Goal: Information Seeking & Learning: Find contact information

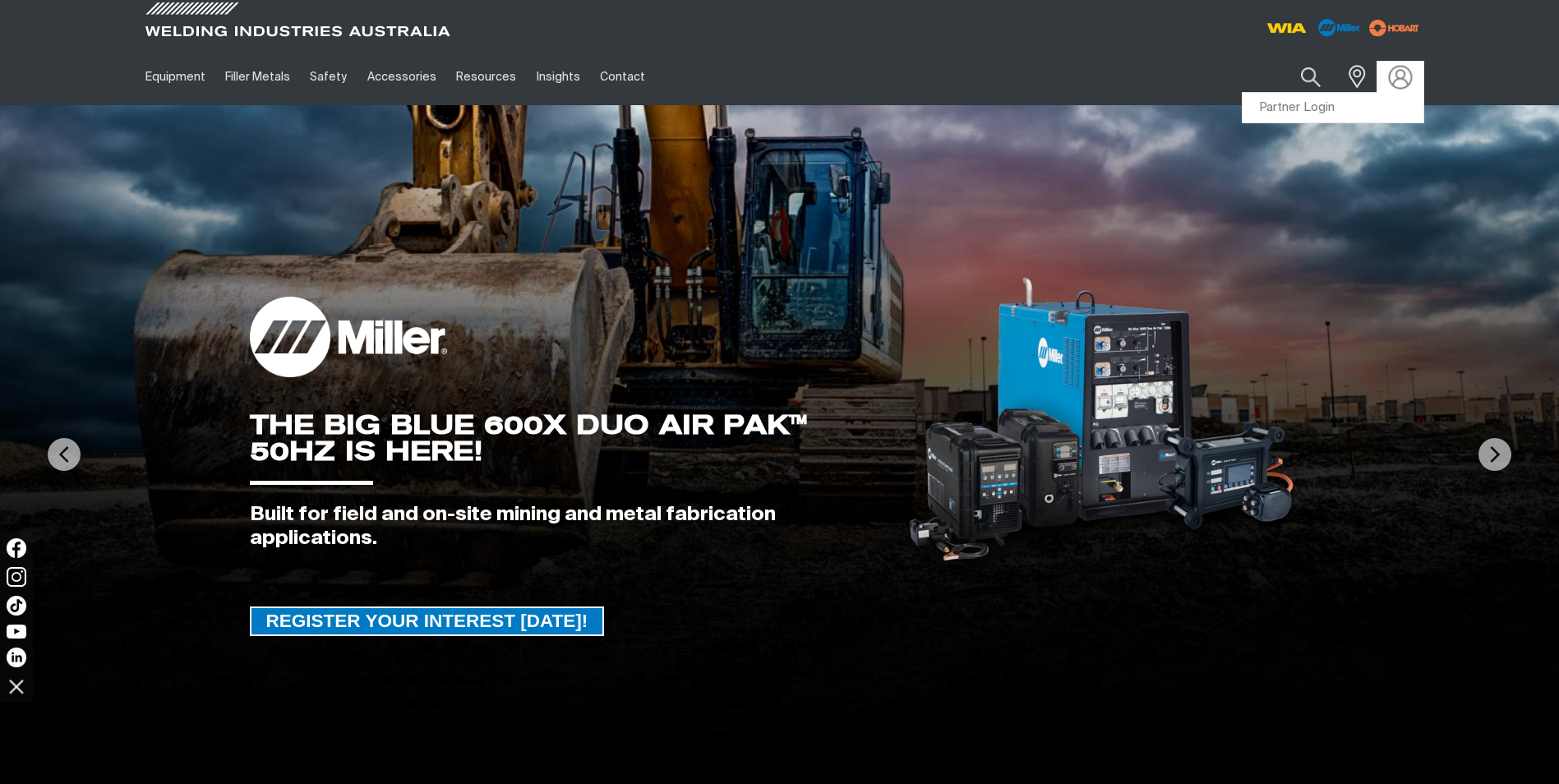
click at [1394, 74] on img at bounding box center [1400, 76] width 24 height 24
click at [1371, 105] on link "Partner Login" at bounding box center [1333, 108] width 181 height 30
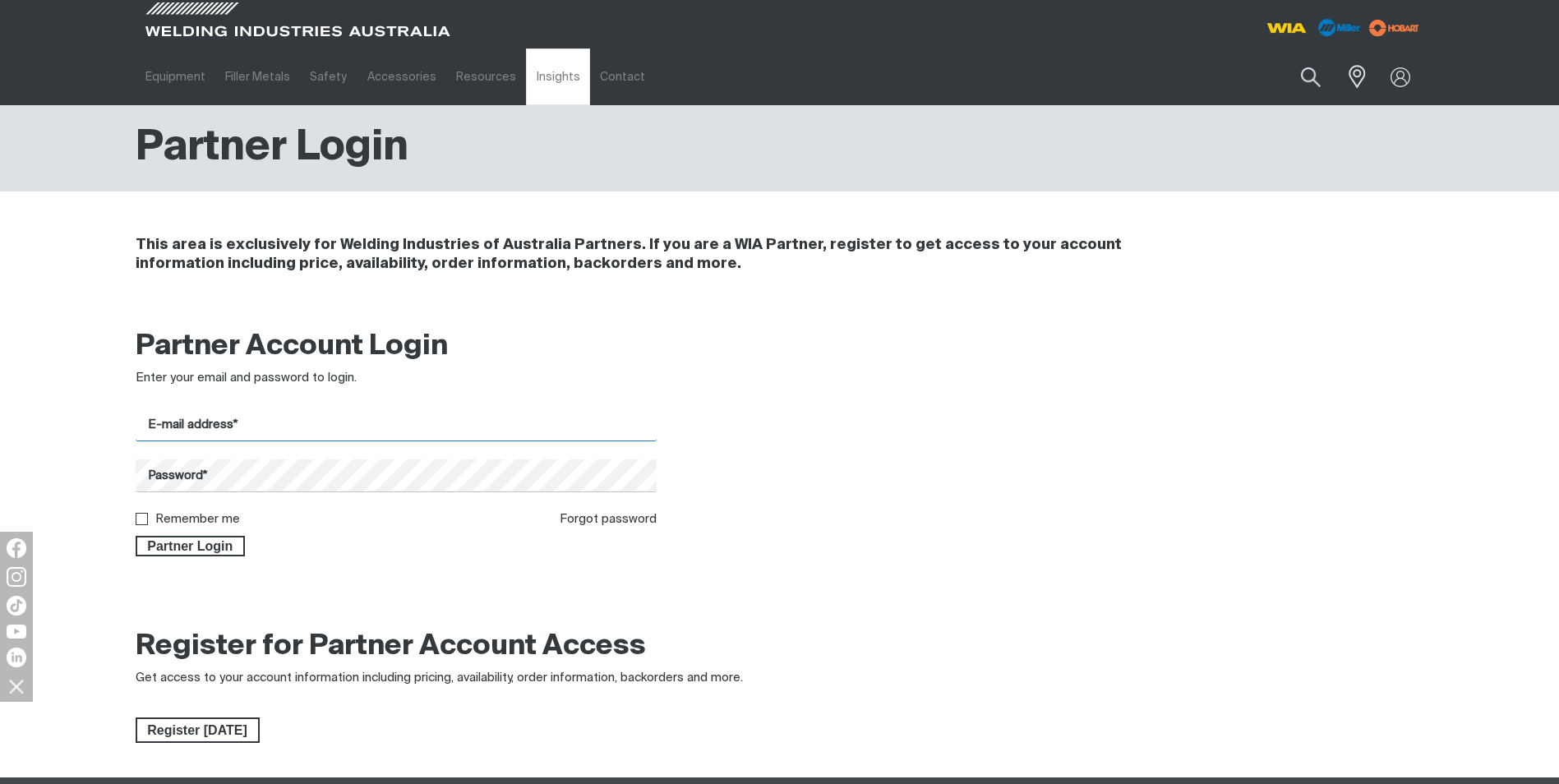
type input "[PERSON_NAME][EMAIL_ADDRESS][PERSON_NAME][DOMAIN_NAME]"
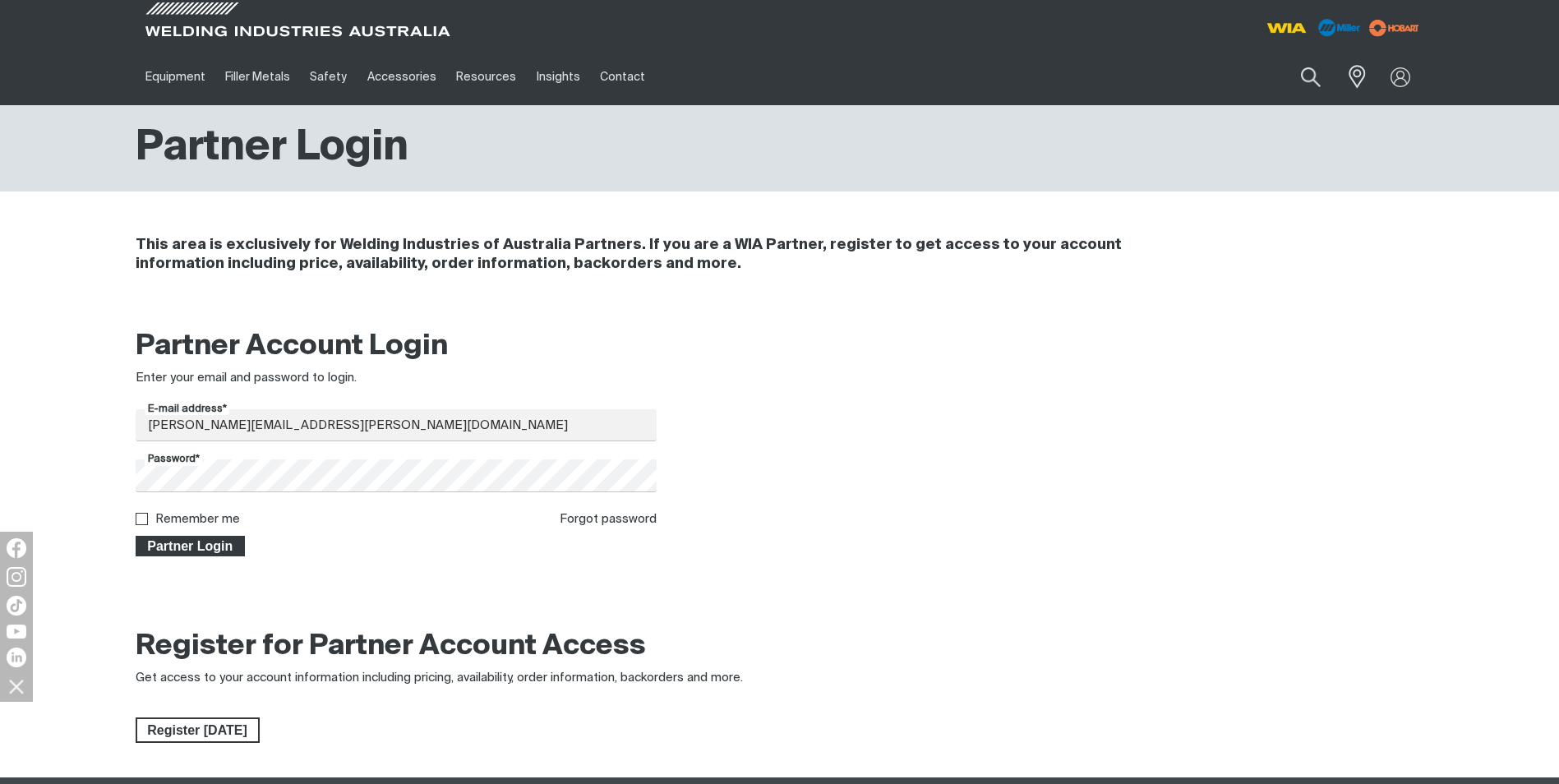
click at [206, 551] on span "Partner Login" at bounding box center [190, 546] width 107 height 22
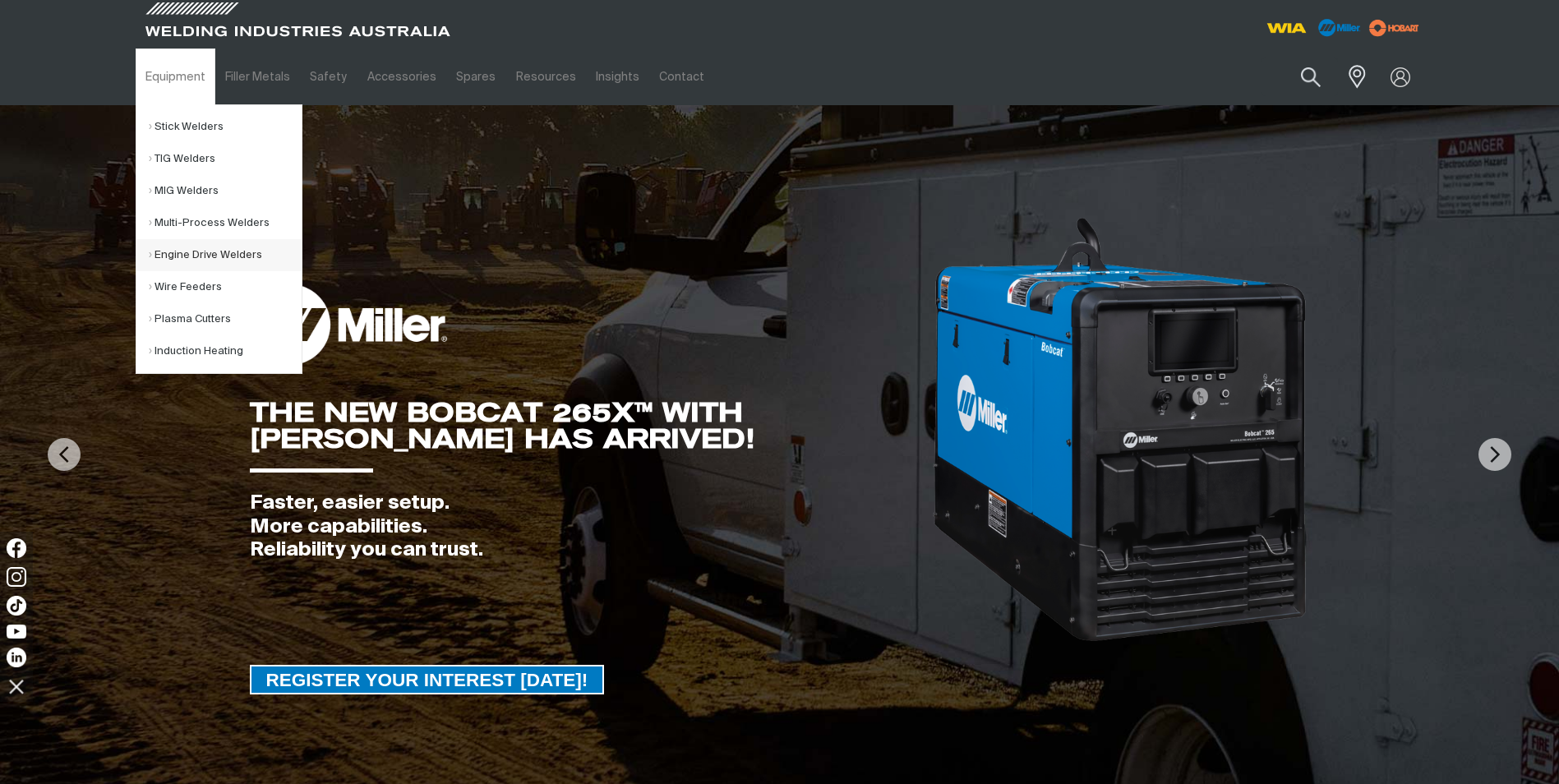
click at [178, 251] on link "Engine Drive Welders" at bounding box center [226, 255] width 153 height 32
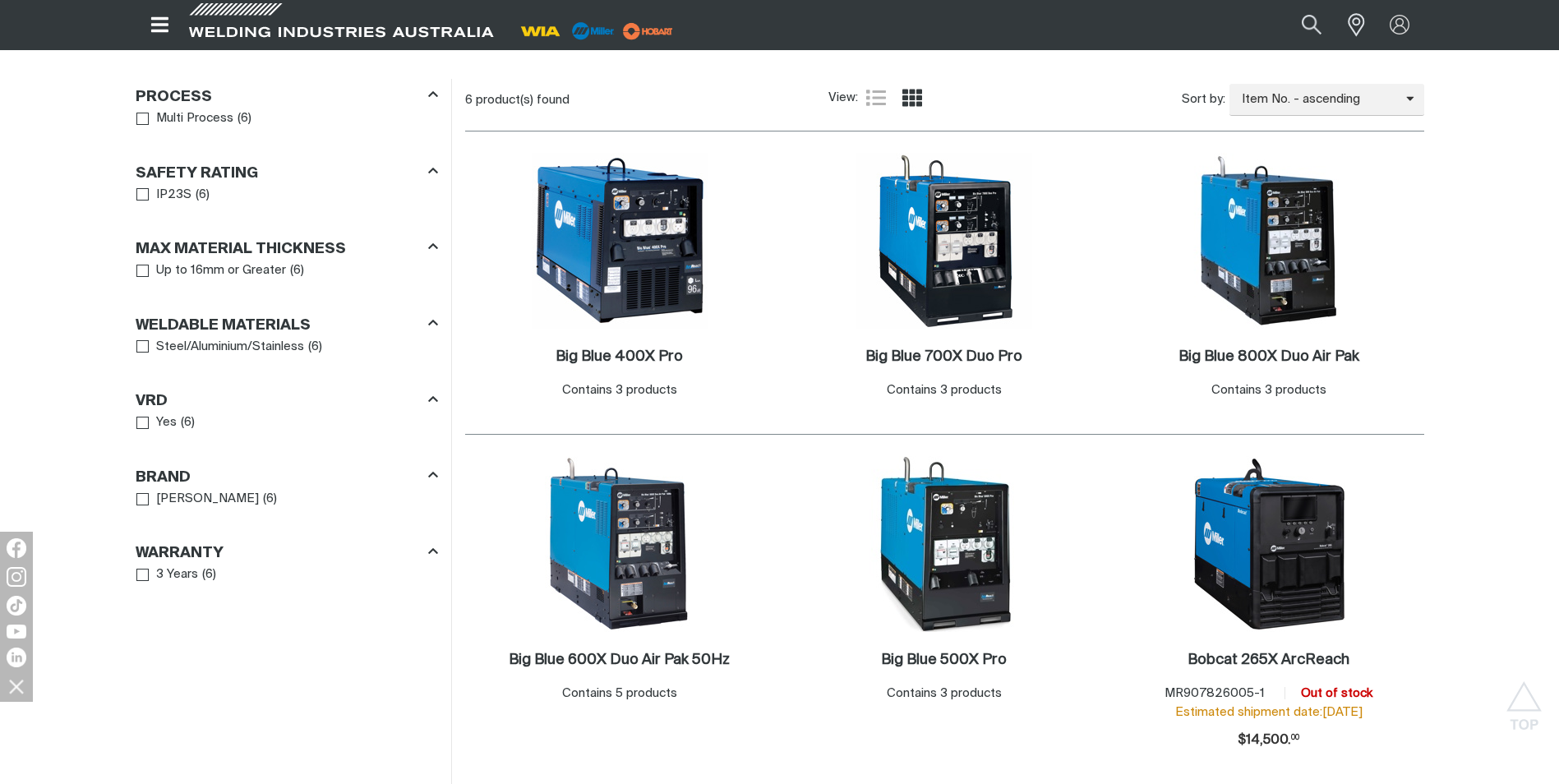
scroll to position [904, 0]
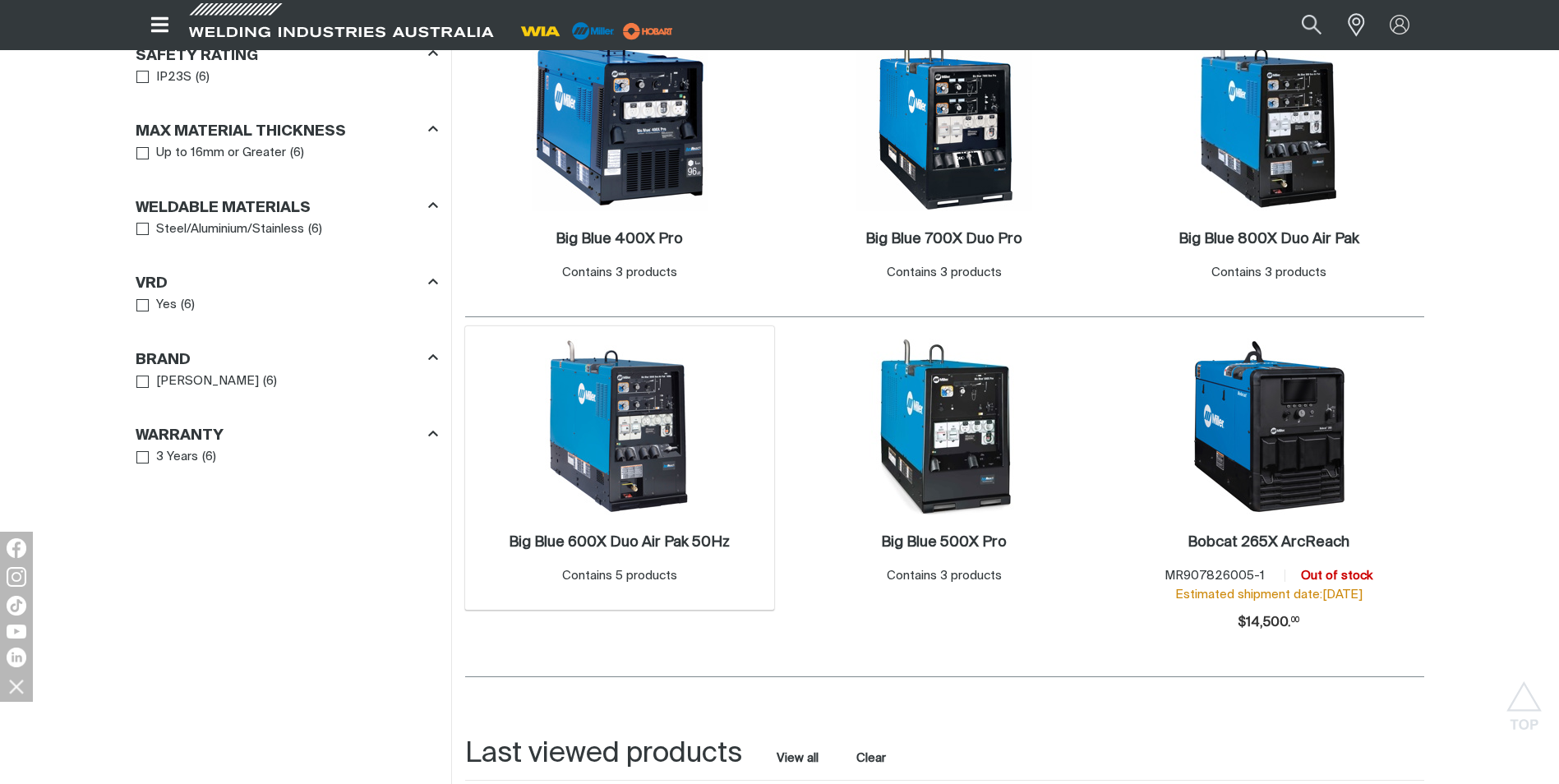
click at [740, 455] on div "4 Big Blue 600X Duo Air Pak 50Hz . Contains 5 products" at bounding box center [620, 468] width 310 height 284
click at [614, 459] on img at bounding box center [619, 426] width 176 height 175
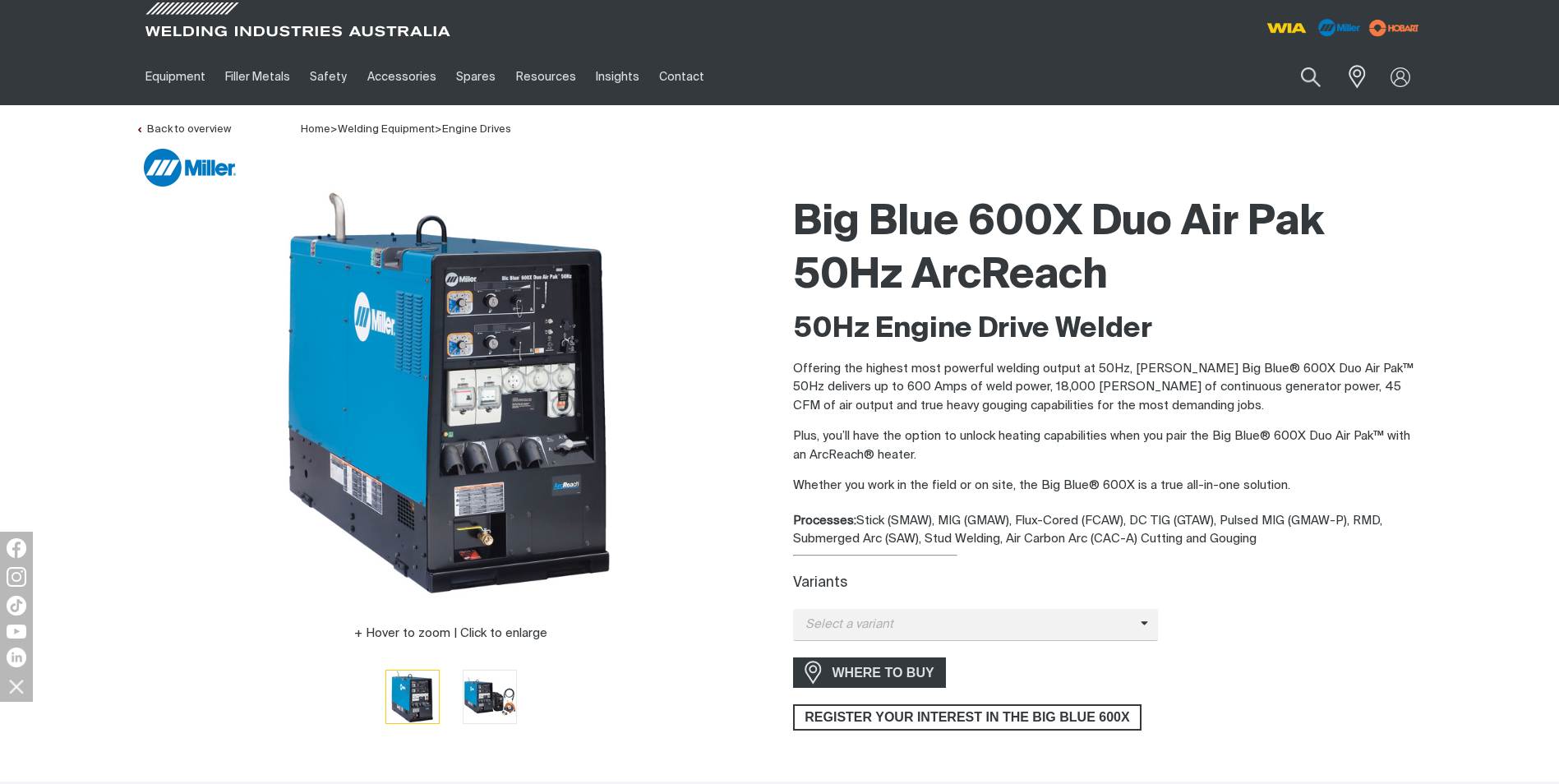
scroll to position [328, 0]
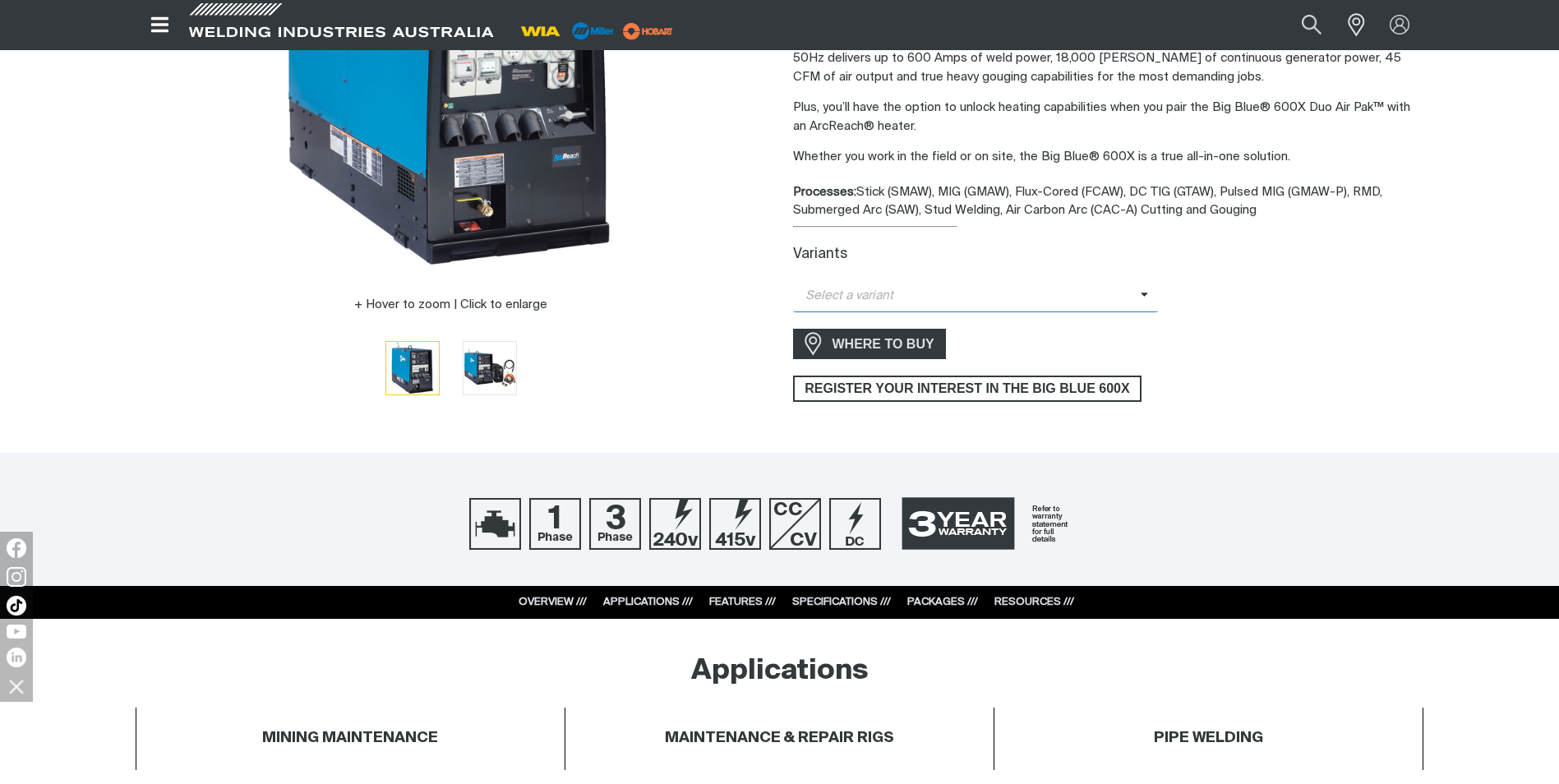
click at [1137, 296] on span "Select a variant" at bounding box center [966, 296] width 347 height 19
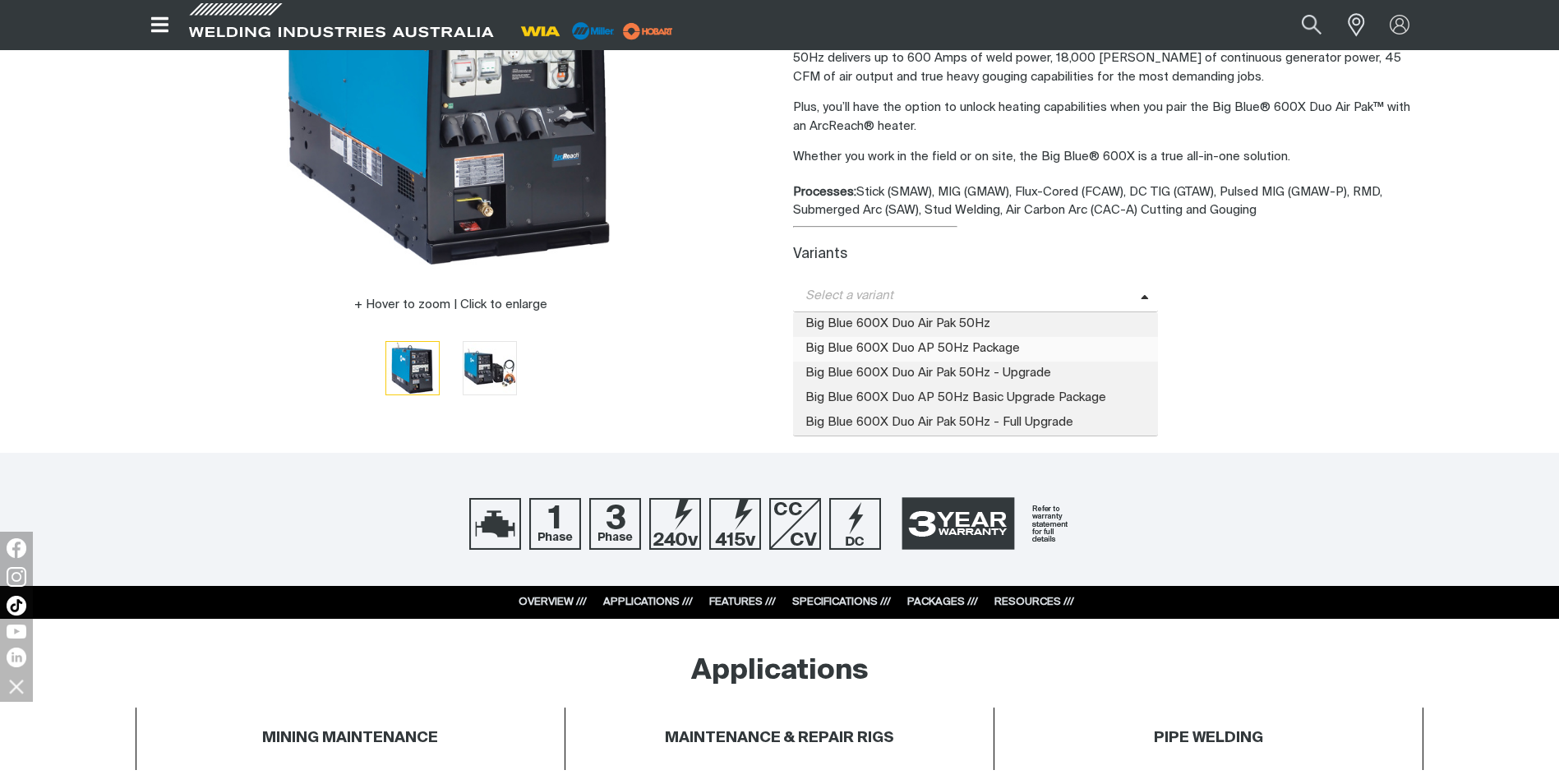
click at [982, 340] on span "Big Blue 600X Duo AP 50Hz Package" at bounding box center [976, 349] width 366 height 25
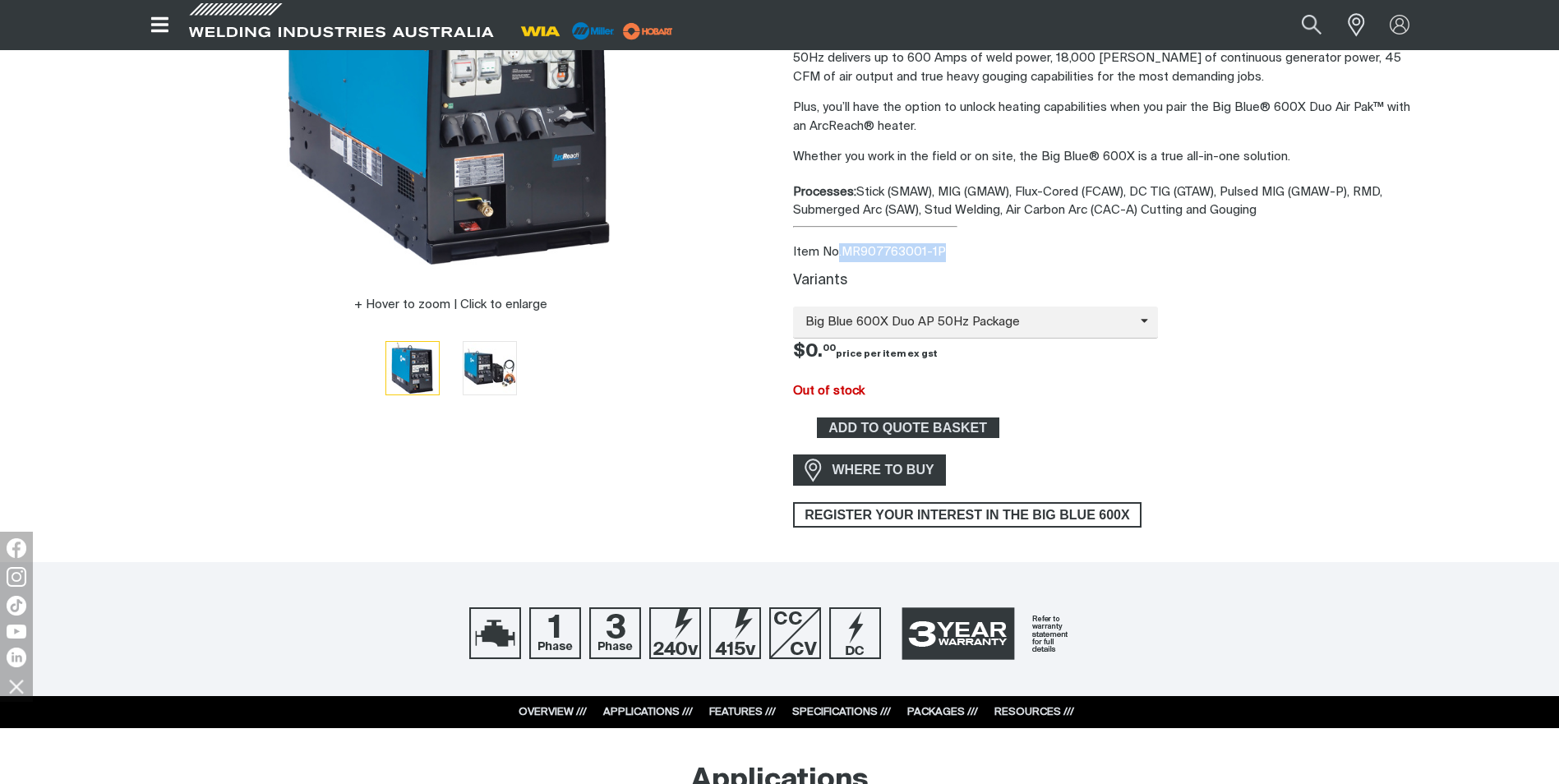
drag, startPoint x: 944, startPoint y: 257, endPoint x: 840, endPoint y: 250, distance: 104.2
click at [839, 251] on div "Item No. MR907763001-1P" at bounding box center [1108, 253] width 631 height 19
drag, startPoint x: 840, startPoint y: 250, endPoint x: 911, endPoint y: 252, distance: 71.0
copy div "MR907763001-1P"
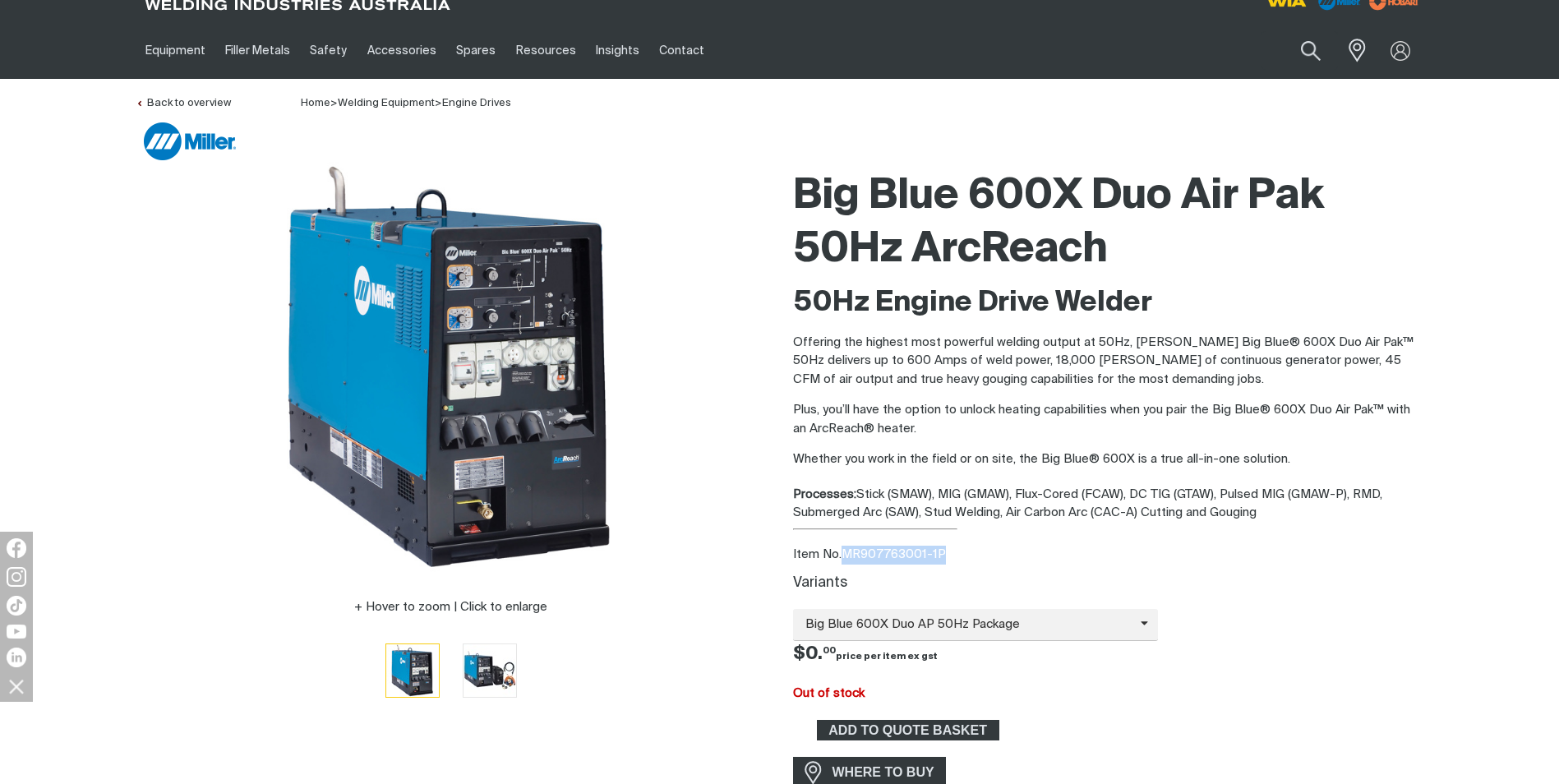
scroll to position [0, 0]
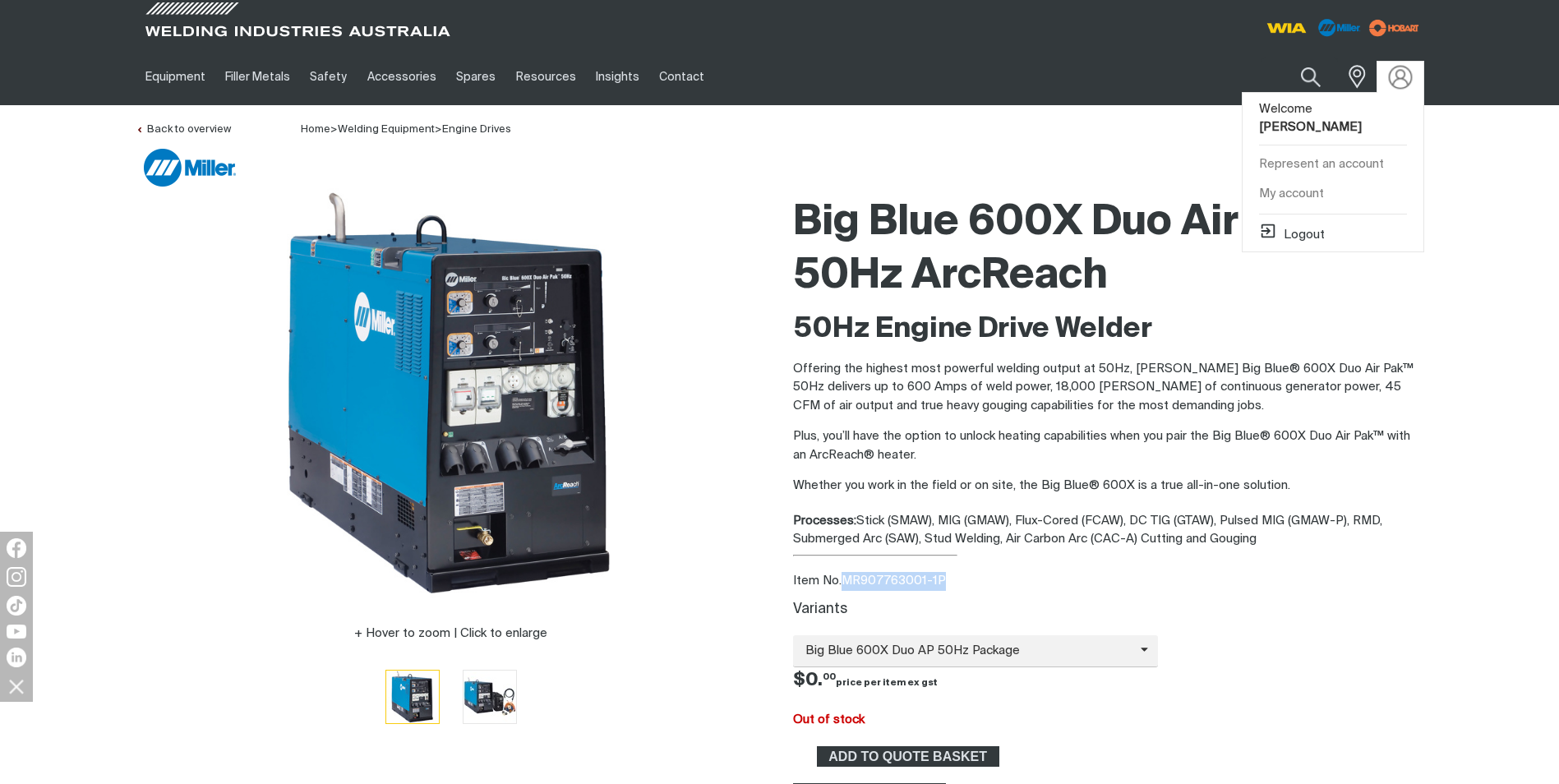
click at [1394, 77] on img at bounding box center [1400, 76] width 24 height 24
click at [1350, 149] on link "Represent an account" at bounding box center [1333, 164] width 181 height 30
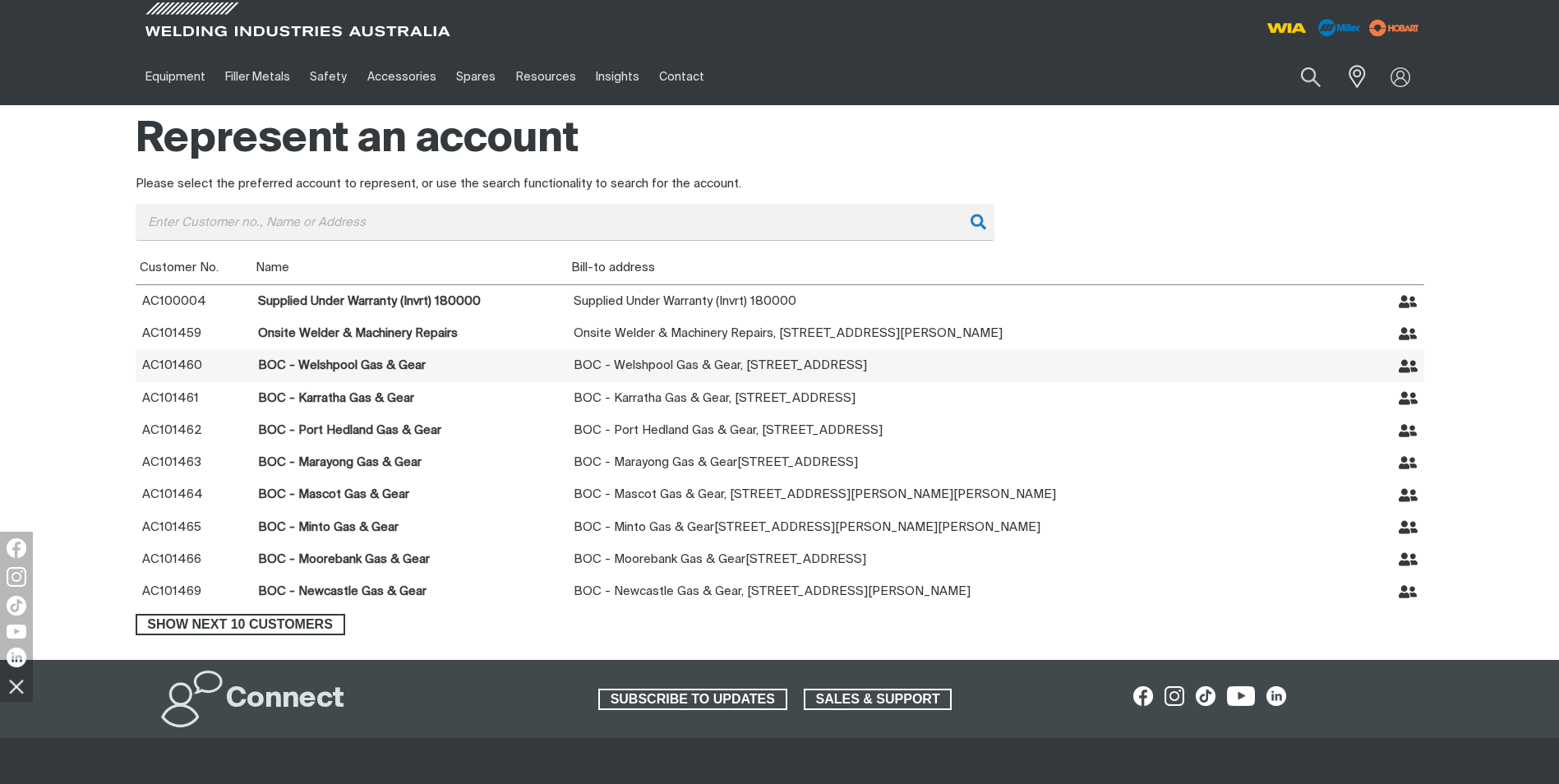
click at [1409, 372] on icon "Represent BOC - Welshpool Gas & Gear" at bounding box center [1408, 366] width 19 height 13
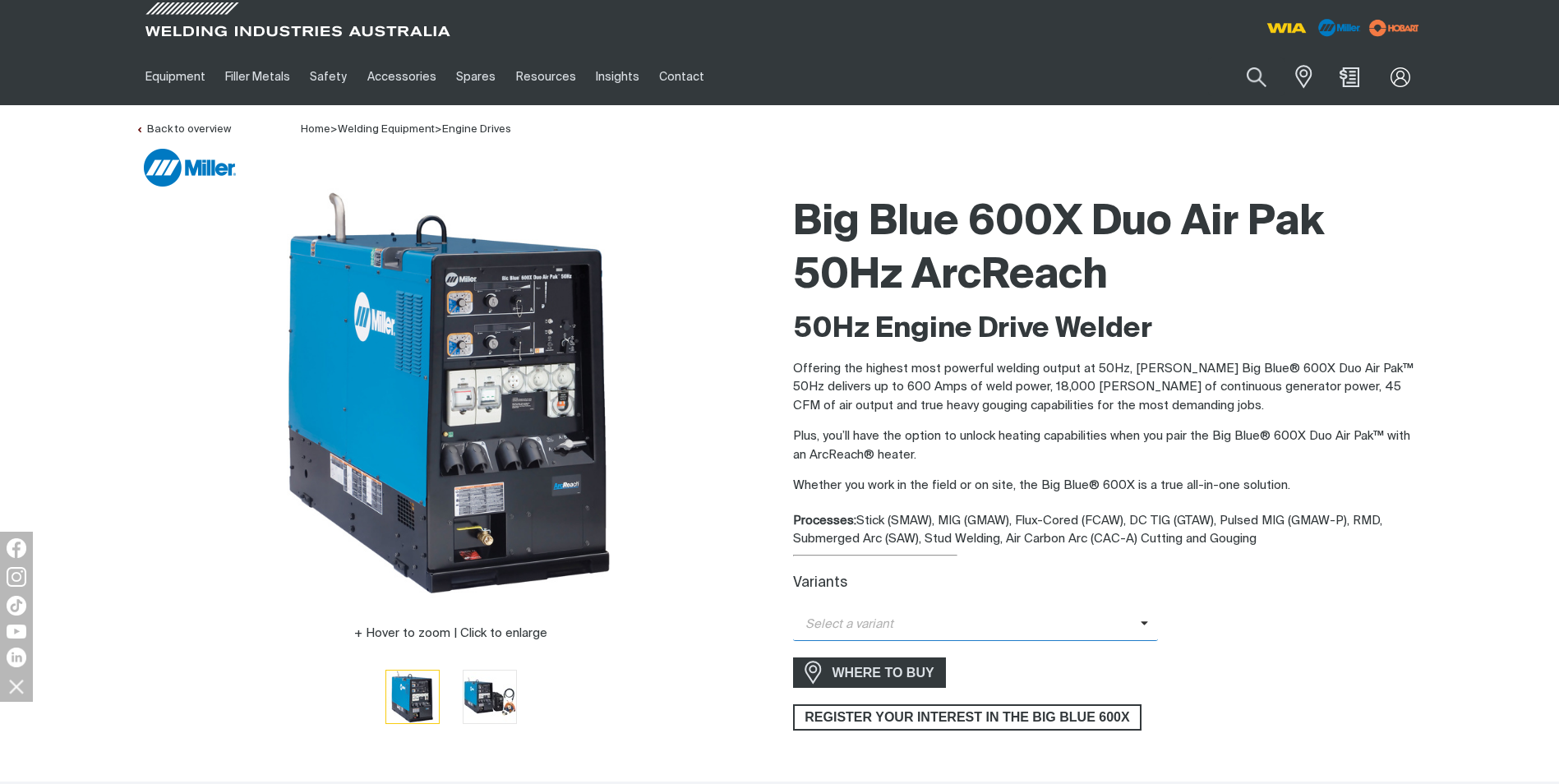
click at [1143, 620] on span at bounding box center [1149, 625] width 18 height 19
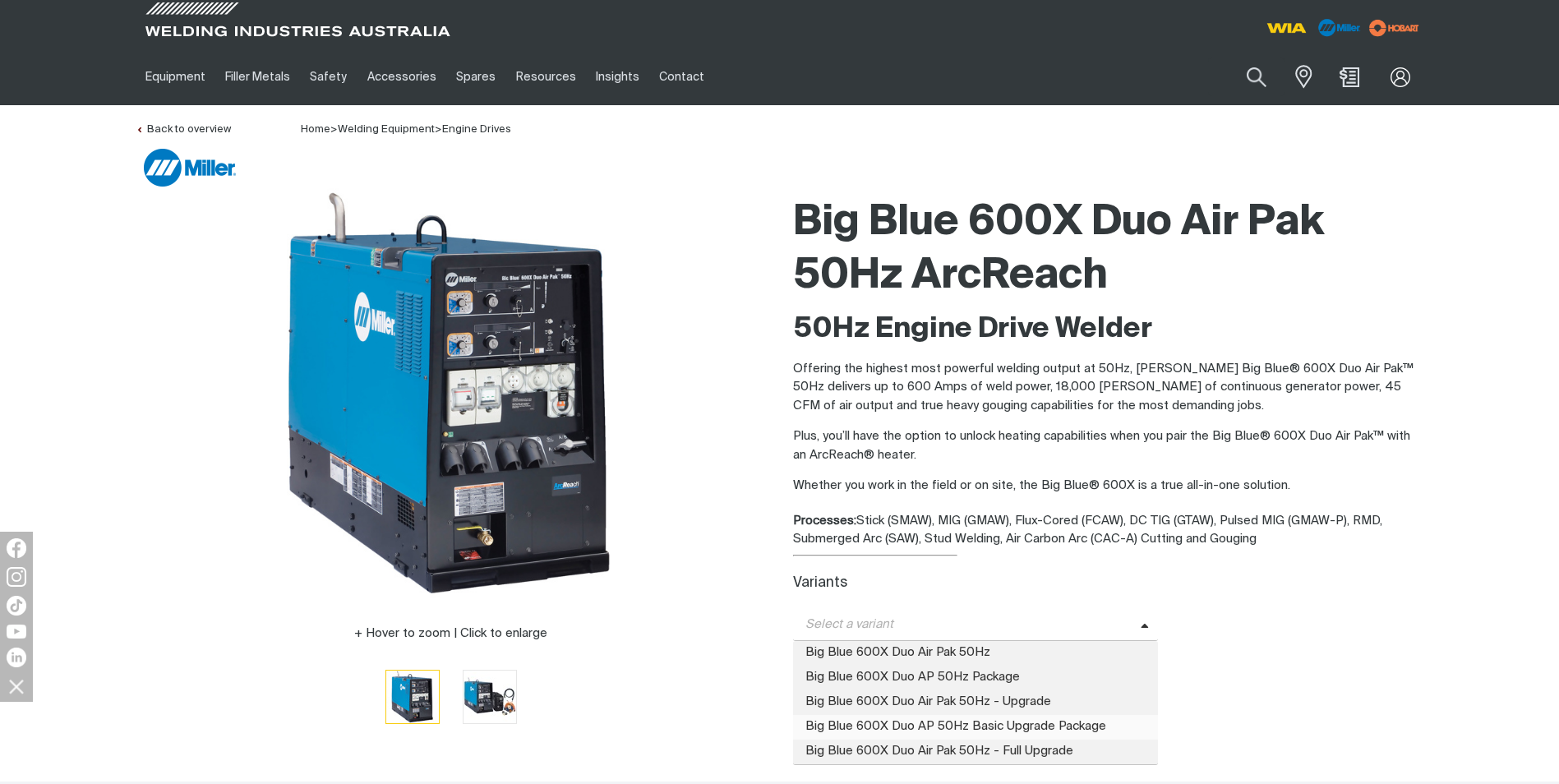
click at [1061, 716] on span "Big Blue 600X Duo AP 50Hz Basic Upgrade Package" at bounding box center [976, 727] width 366 height 25
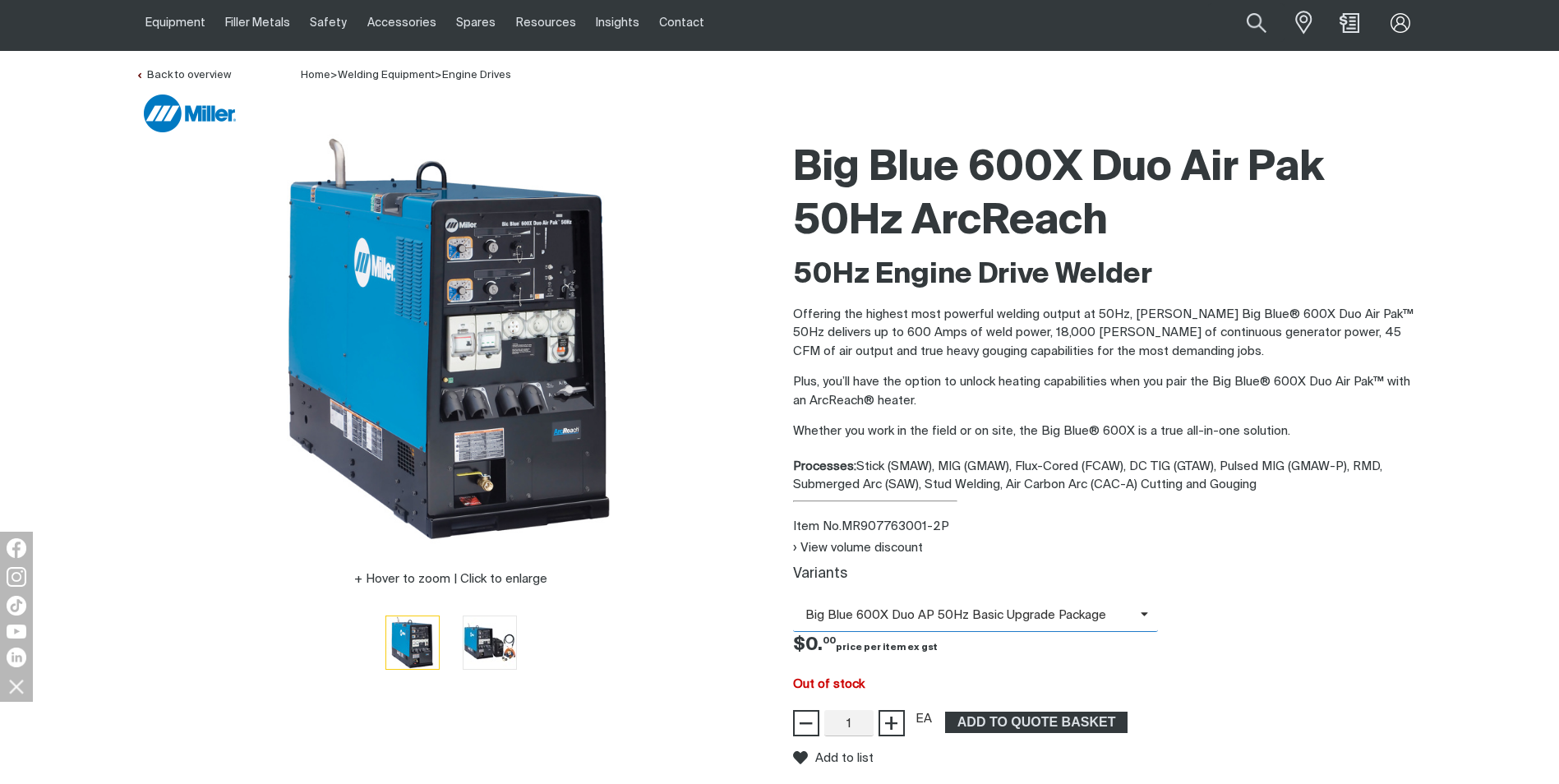
scroll to position [82, 0]
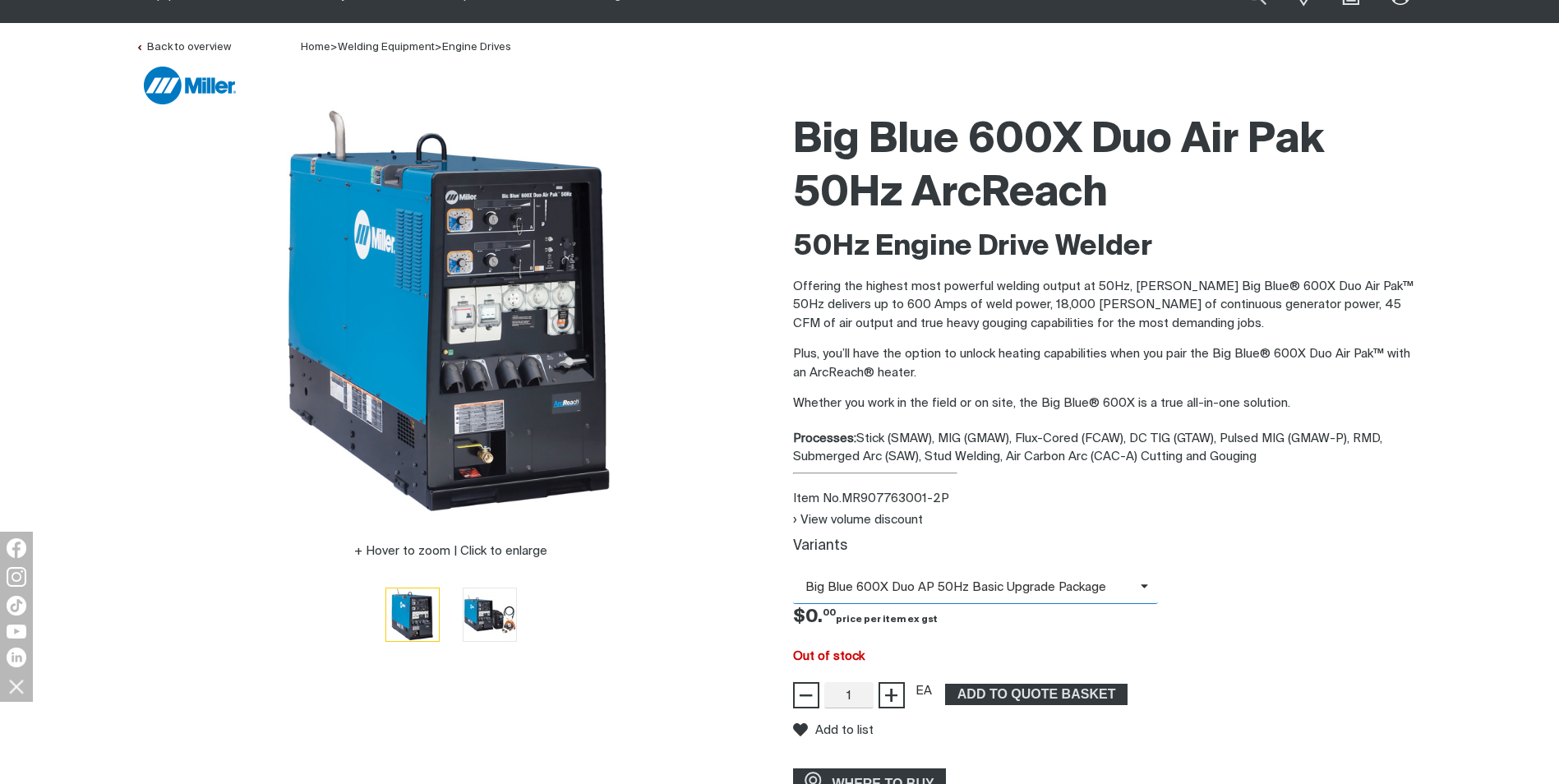
click at [1137, 583] on span "Big Blue 600X Duo AP 50Hz Basic Upgrade Package" at bounding box center [966, 588] width 347 height 19
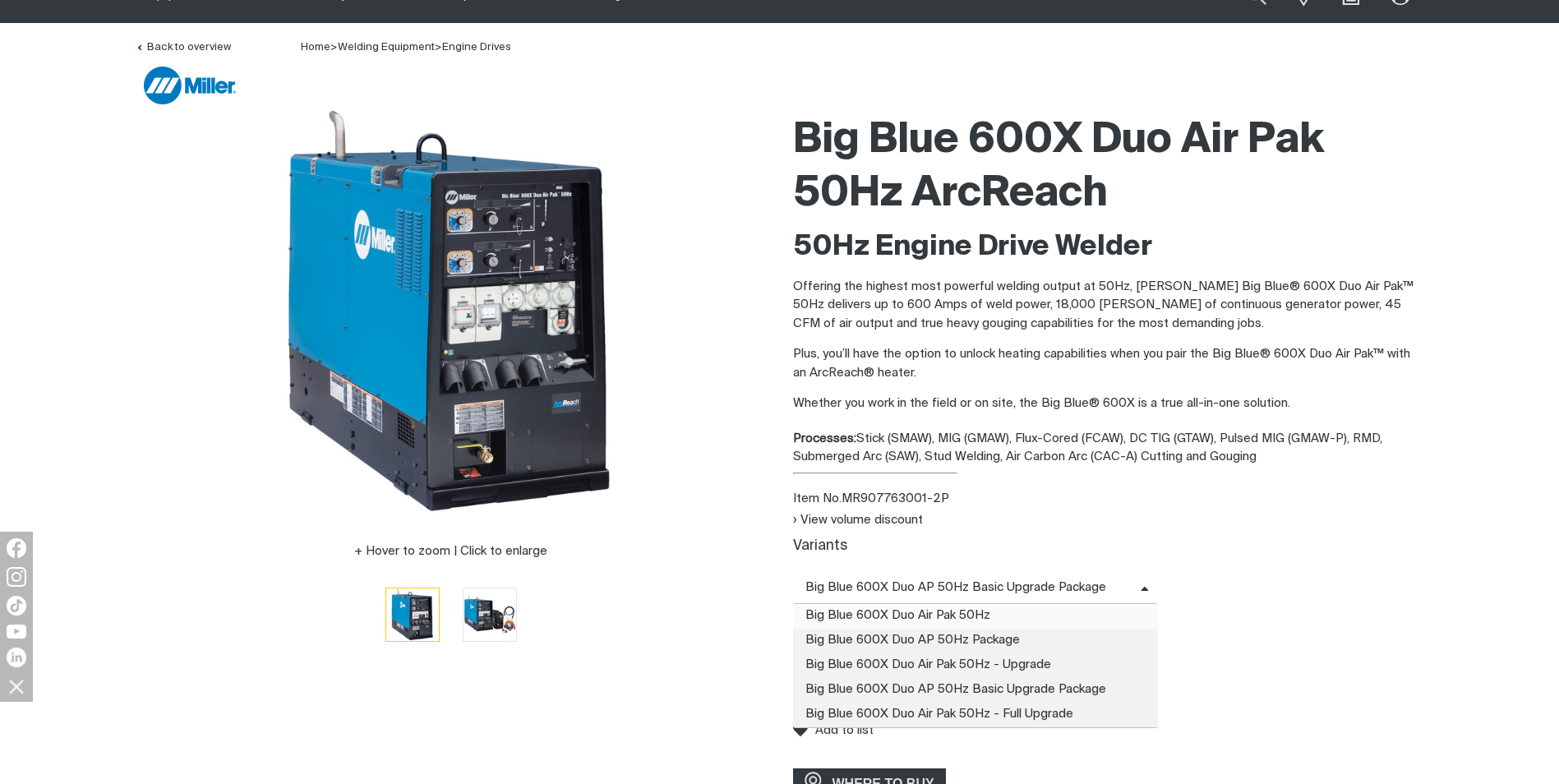
click at [1007, 614] on span "Big Blue 600X Duo Air Pak 50Hz" at bounding box center [976, 616] width 366 height 25
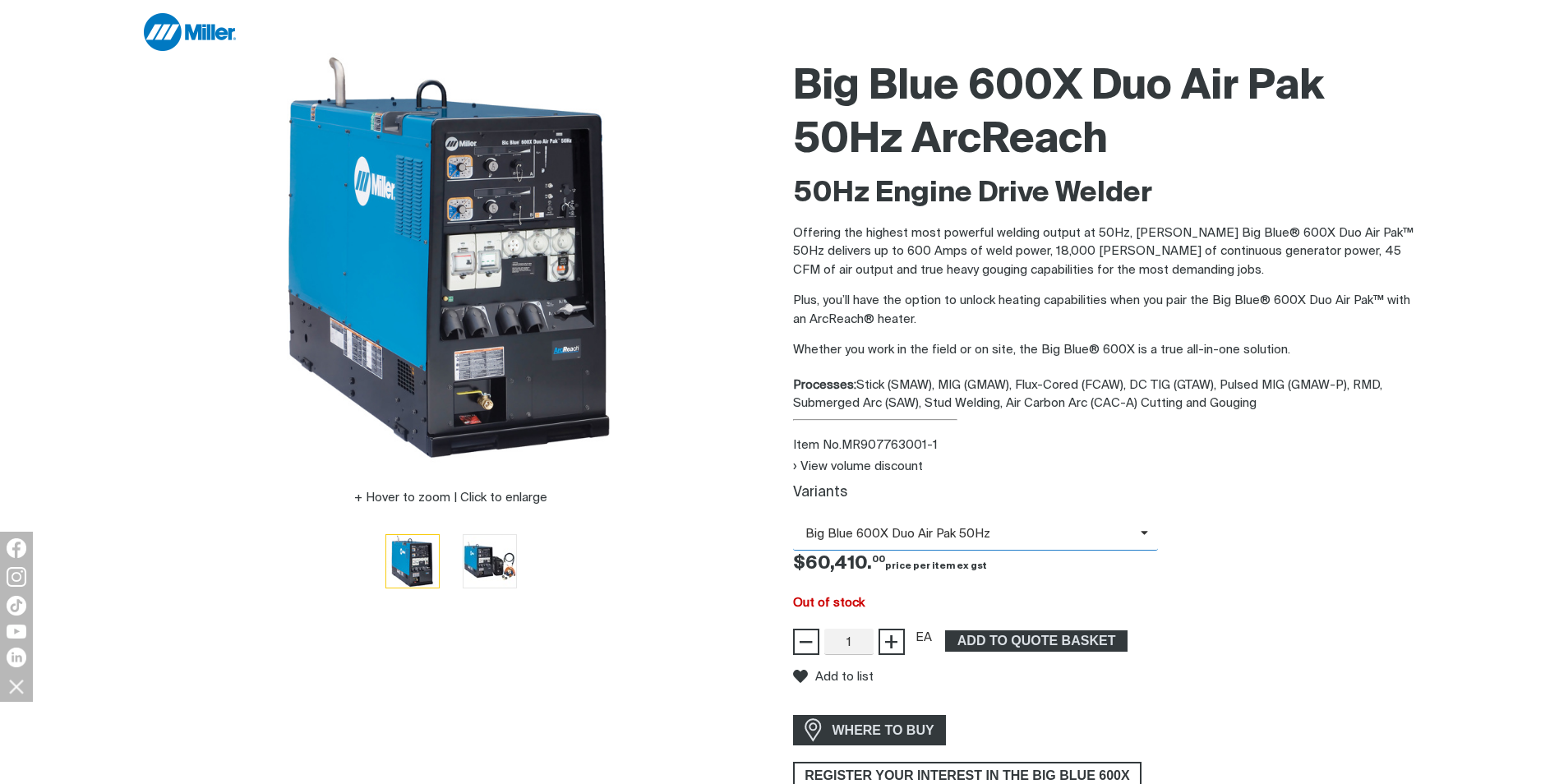
scroll to position [164, 0]
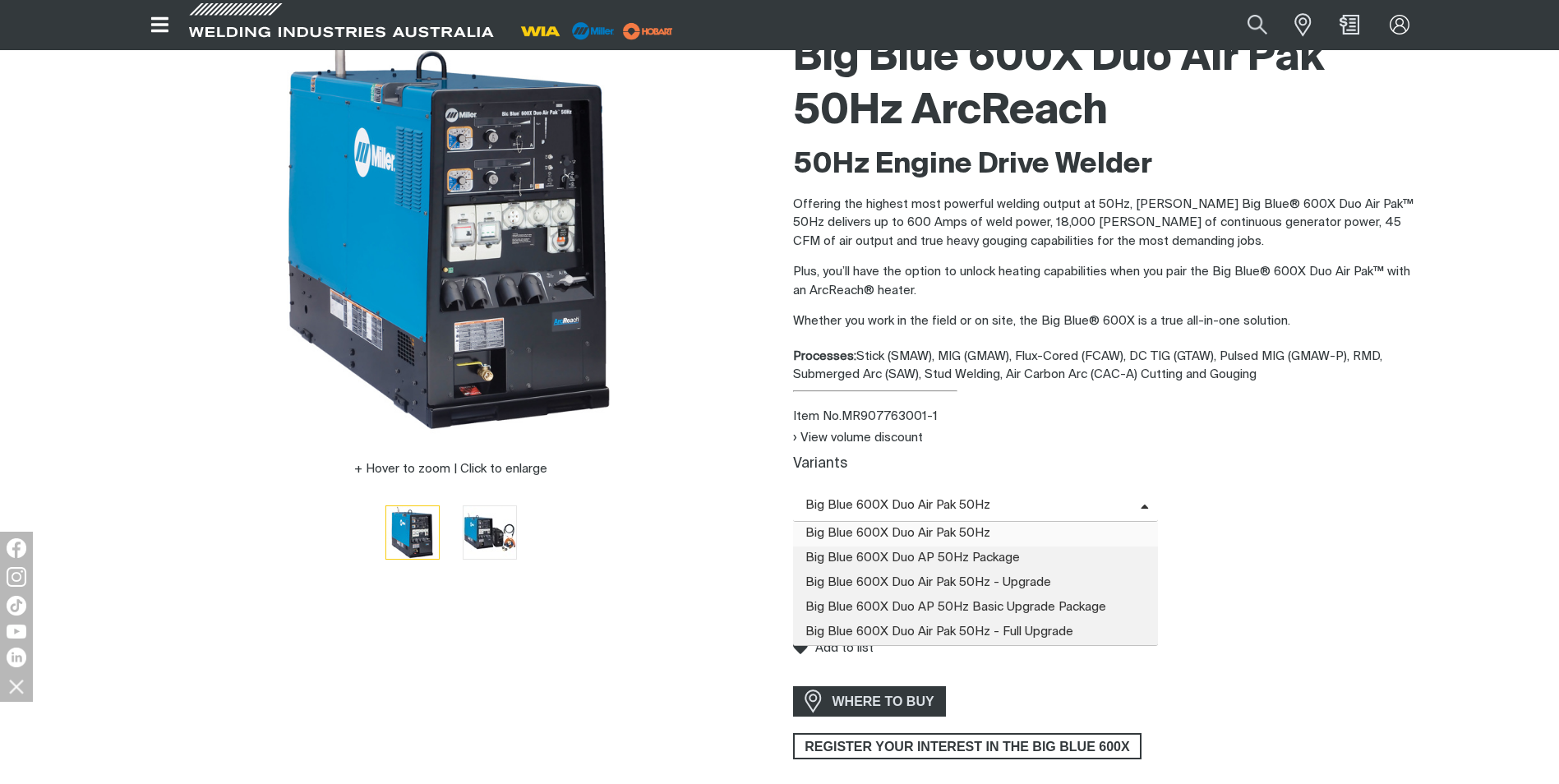
click at [1138, 509] on span "Big Blue 600X Duo Air Pak 50Hz" at bounding box center [976, 506] width 366 height 32
click at [1077, 609] on span "Big Blue 600X Duo AP 50Hz Basic Upgrade Package" at bounding box center [976, 608] width 366 height 25
click at [1141, 500] on span at bounding box center [1149, 506] width 18 height 19
click at [1060, 532] on span "Big Blue 600X Duo Air Pak 50Hz" at bounding box center [976, 534] width 366 height 25
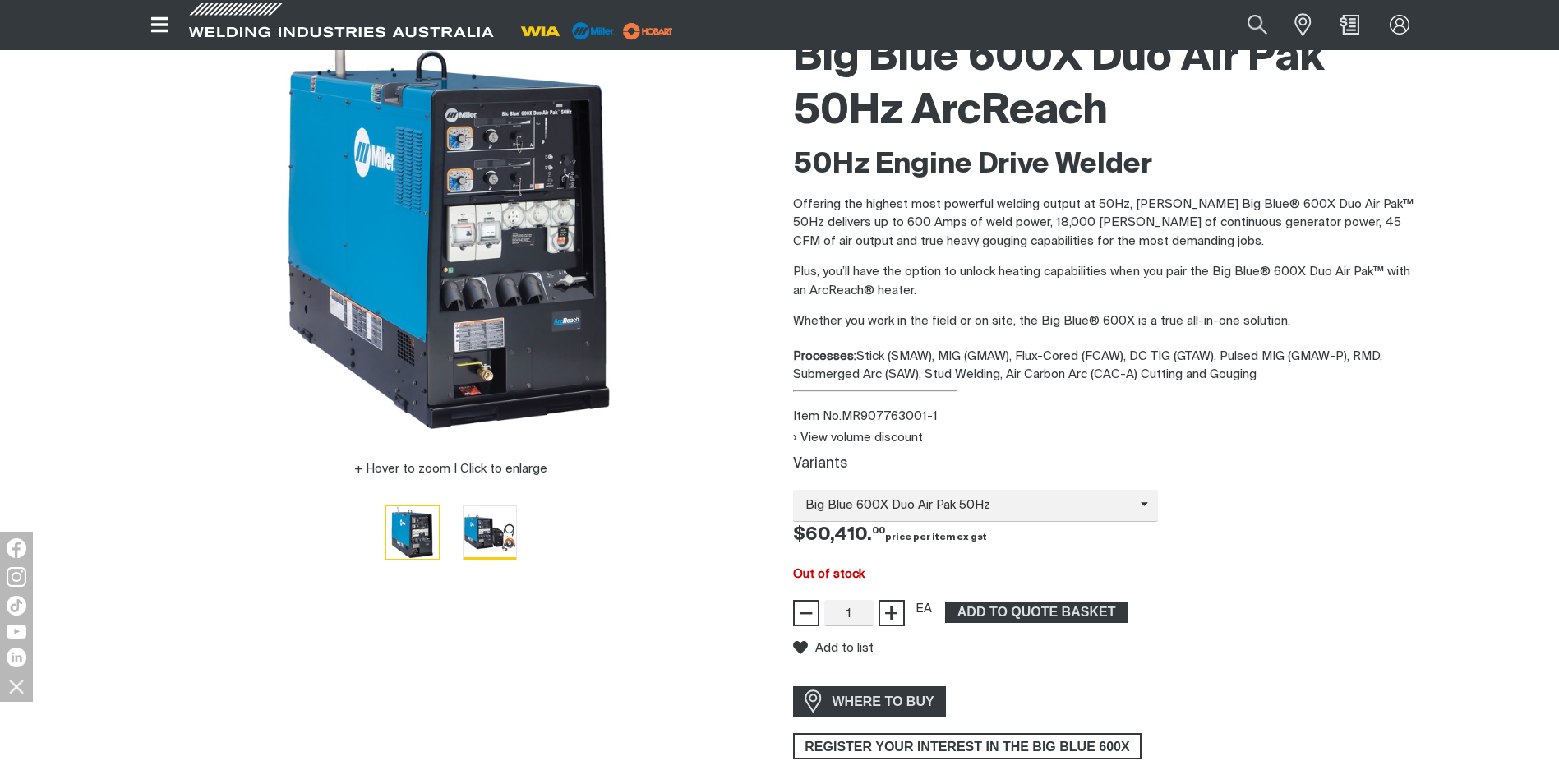
drag, startPoint x: 494, startPoint y: 534, endPoint x: 483, endPoint y: 533, distance: 11.0
click at [487, 533] on img "Go to slide 2" at bounding box center [490, 532] width 53 height 53
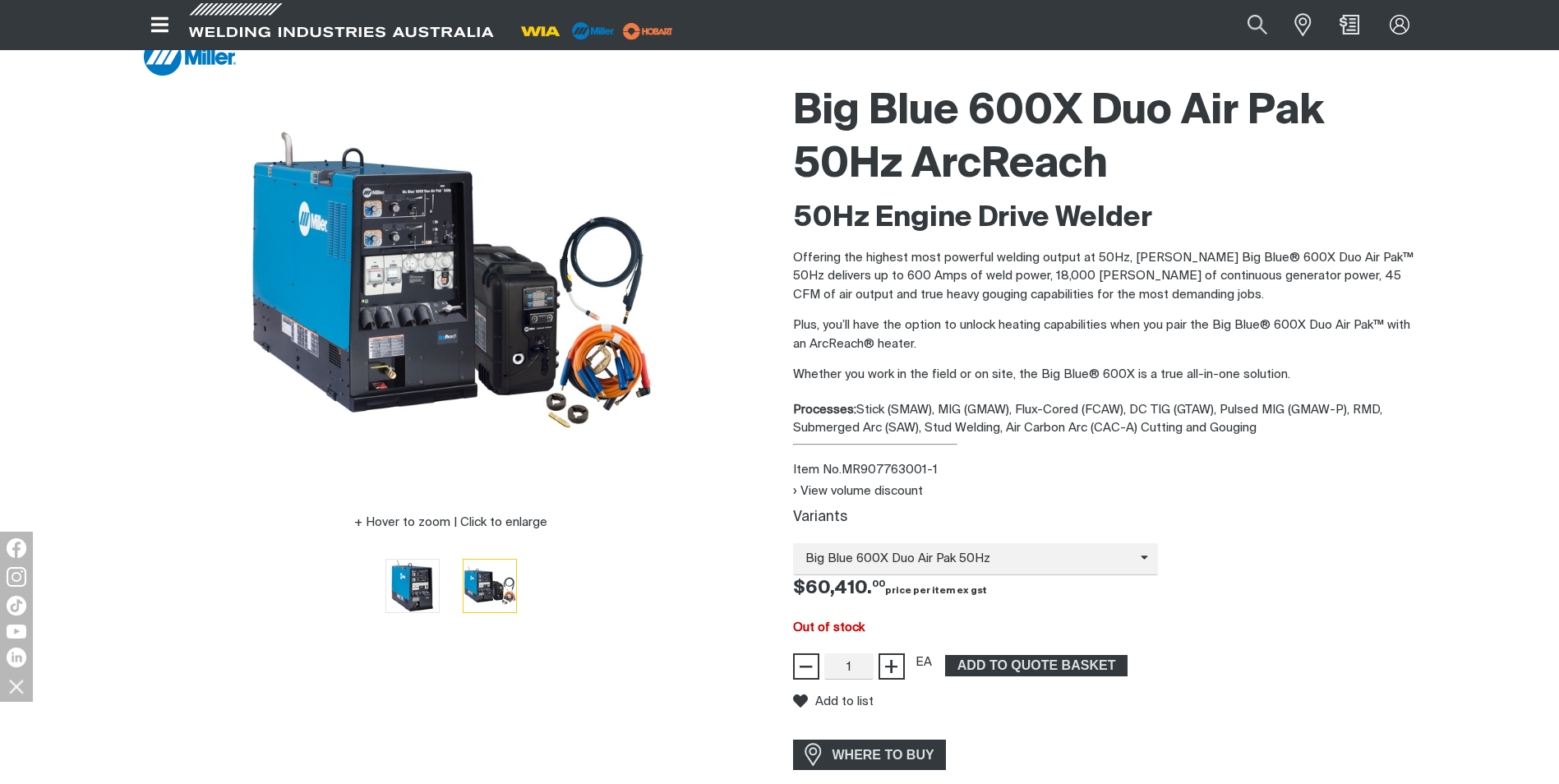
scroll to position [82, 0]
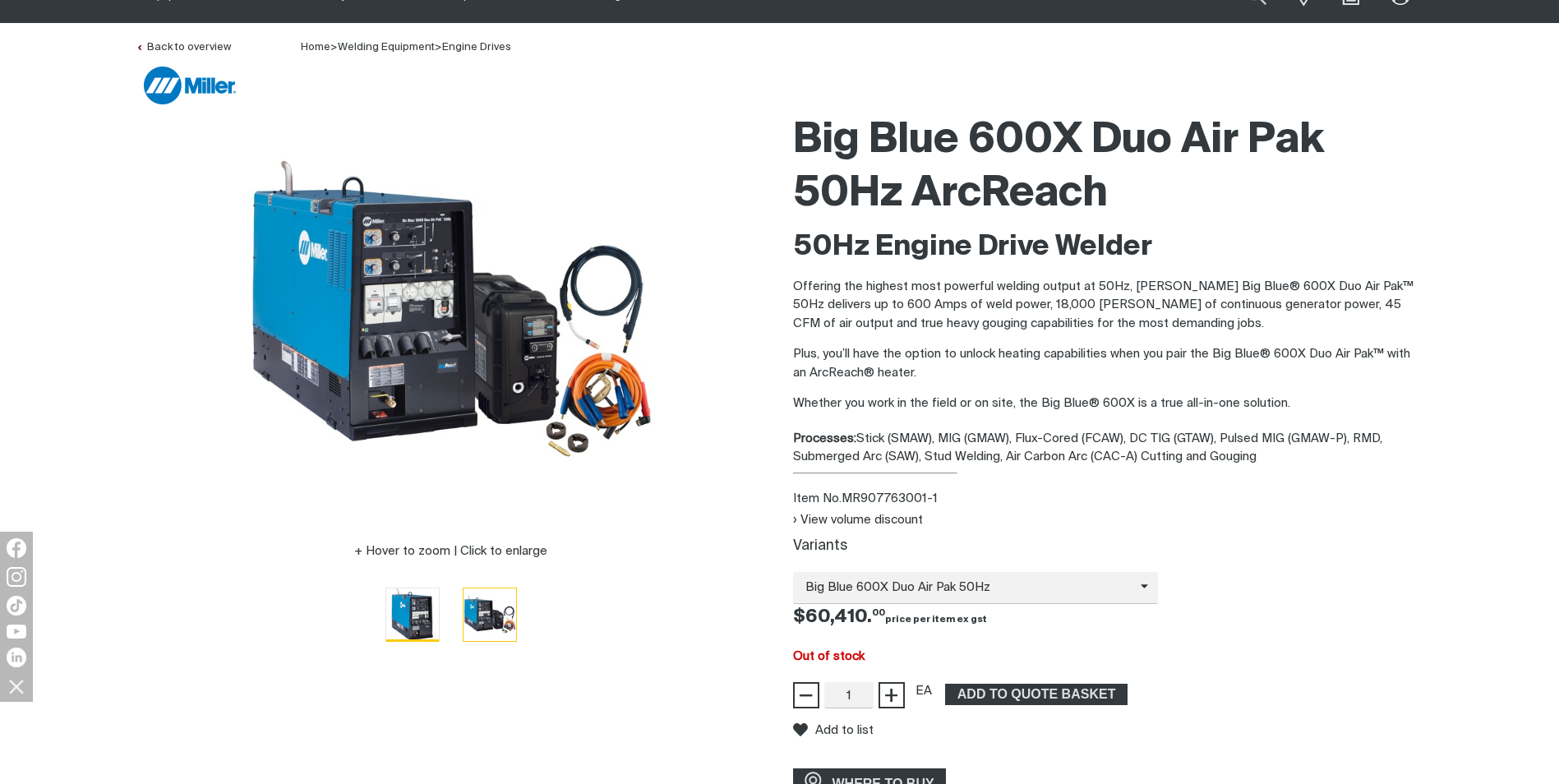
click at [407, 614] on img "Go to slide 1" at bounding box center [412, 615] width 53 height 53
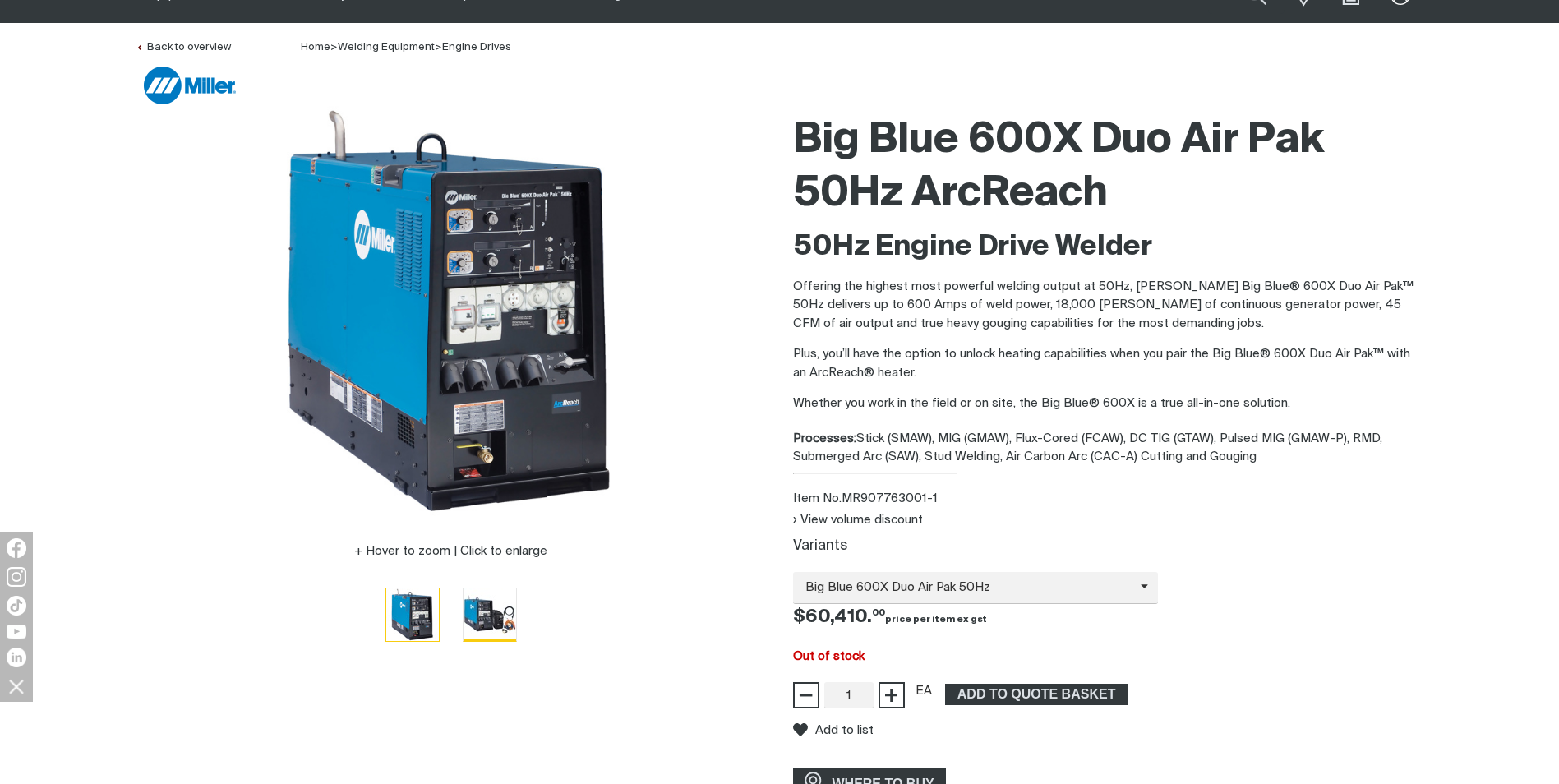
click at [496, 609] on img "Go to slide 2" at bounding box center [490, 615] width 53 height 53
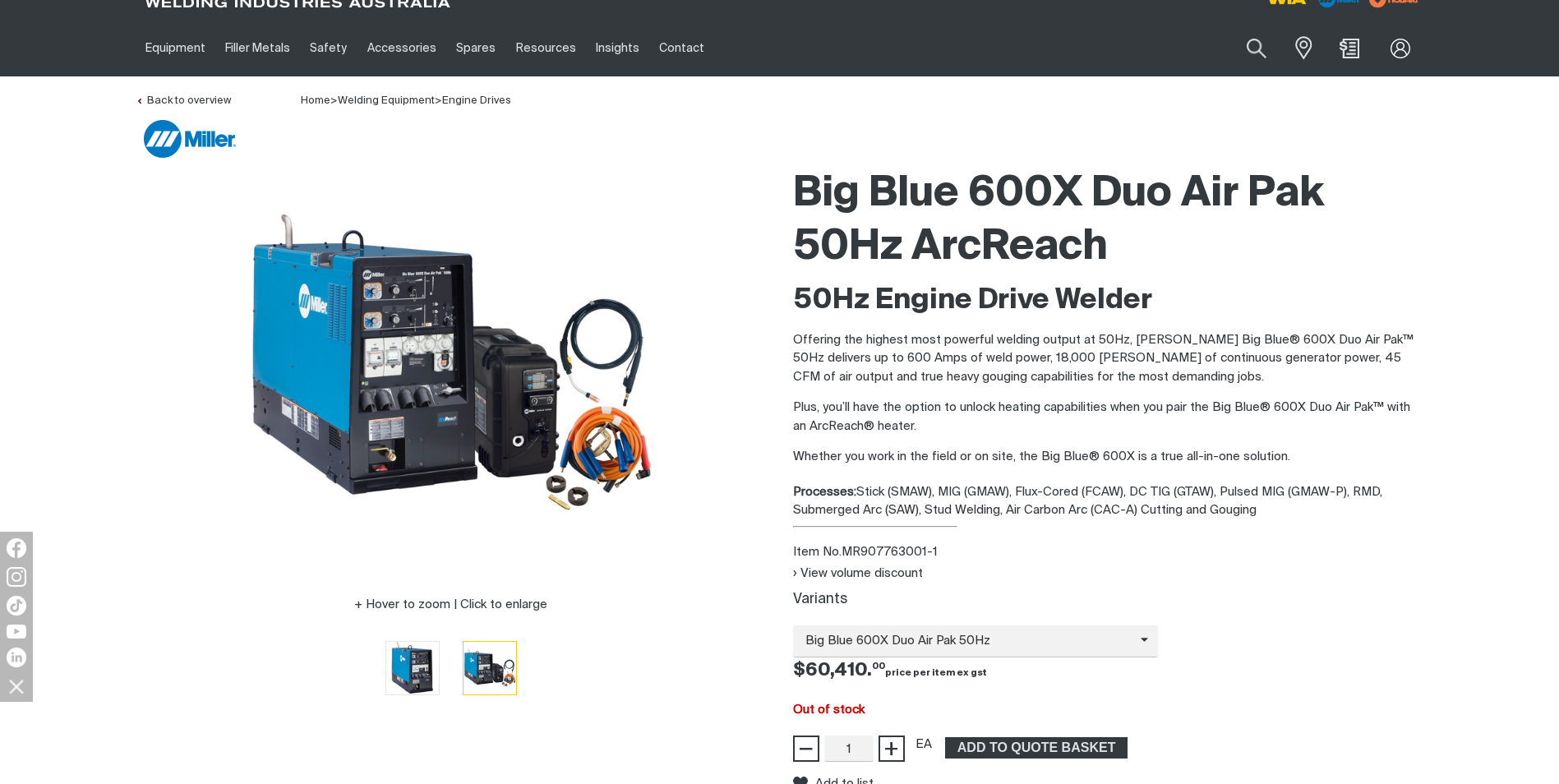
scroll to position [0, 0]
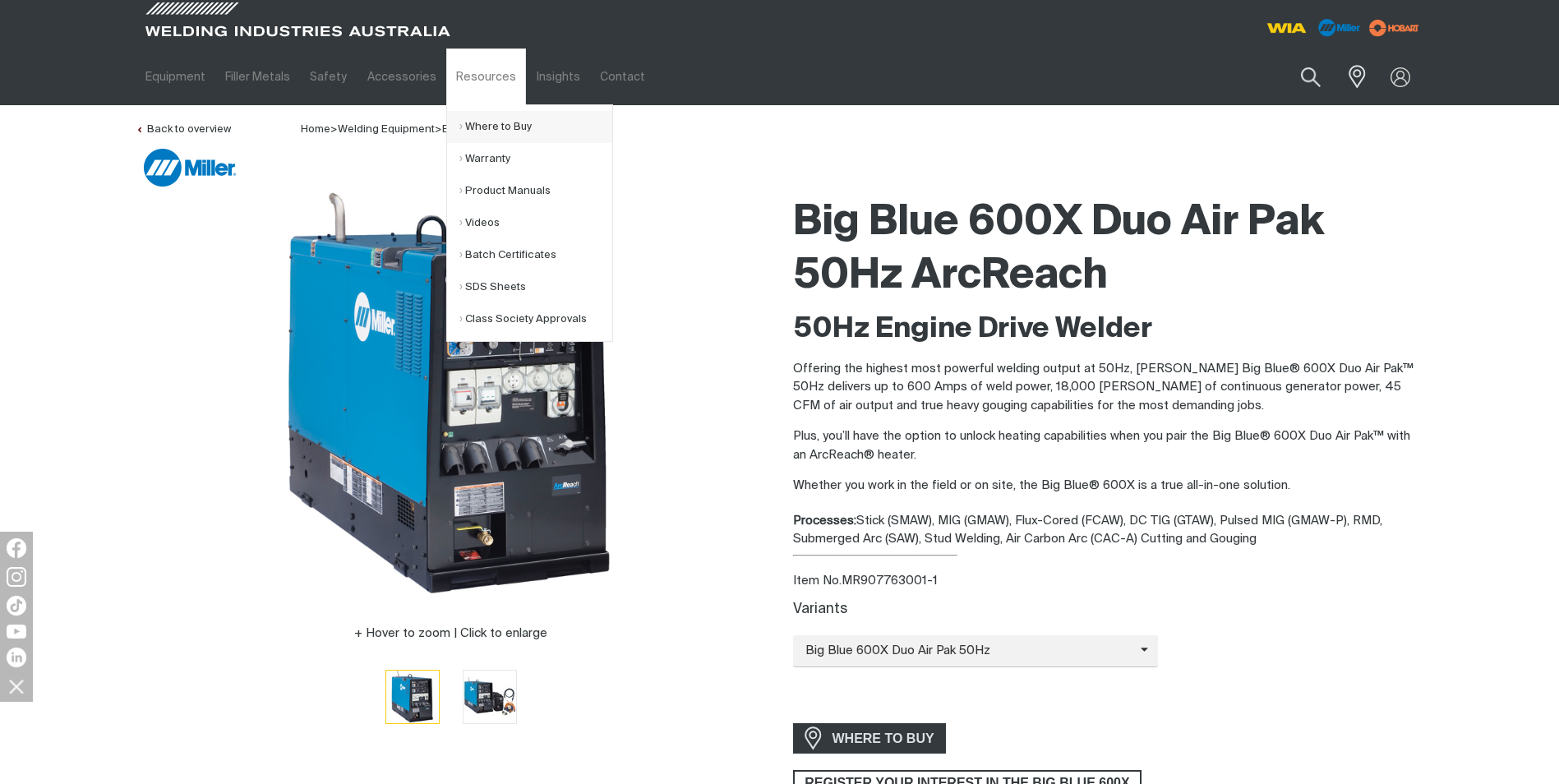
click at [478, 125] on link "Where to Buy" at bounding box center [536, 127] width 153 height 32
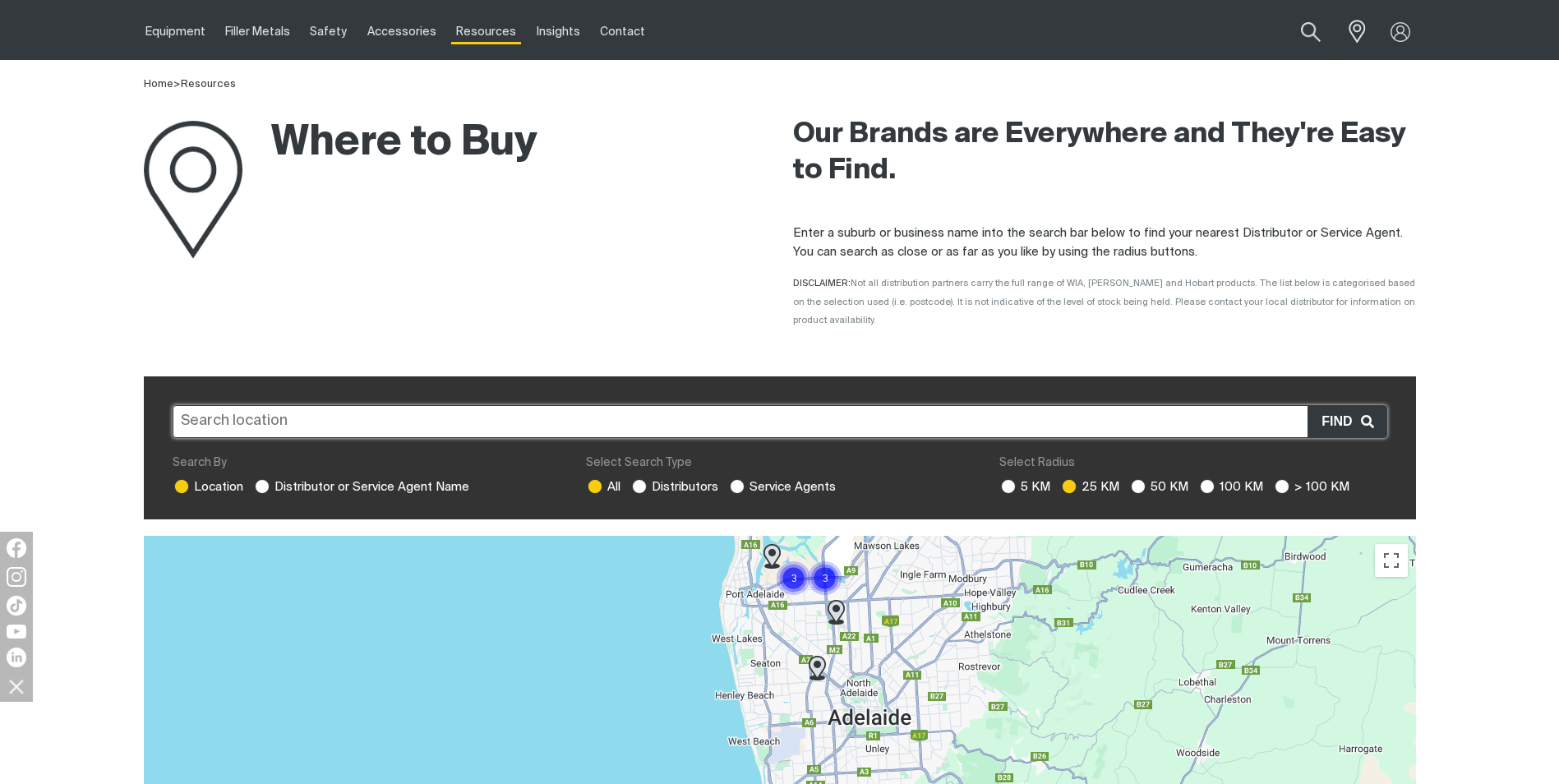
scroll to position [82, 0]
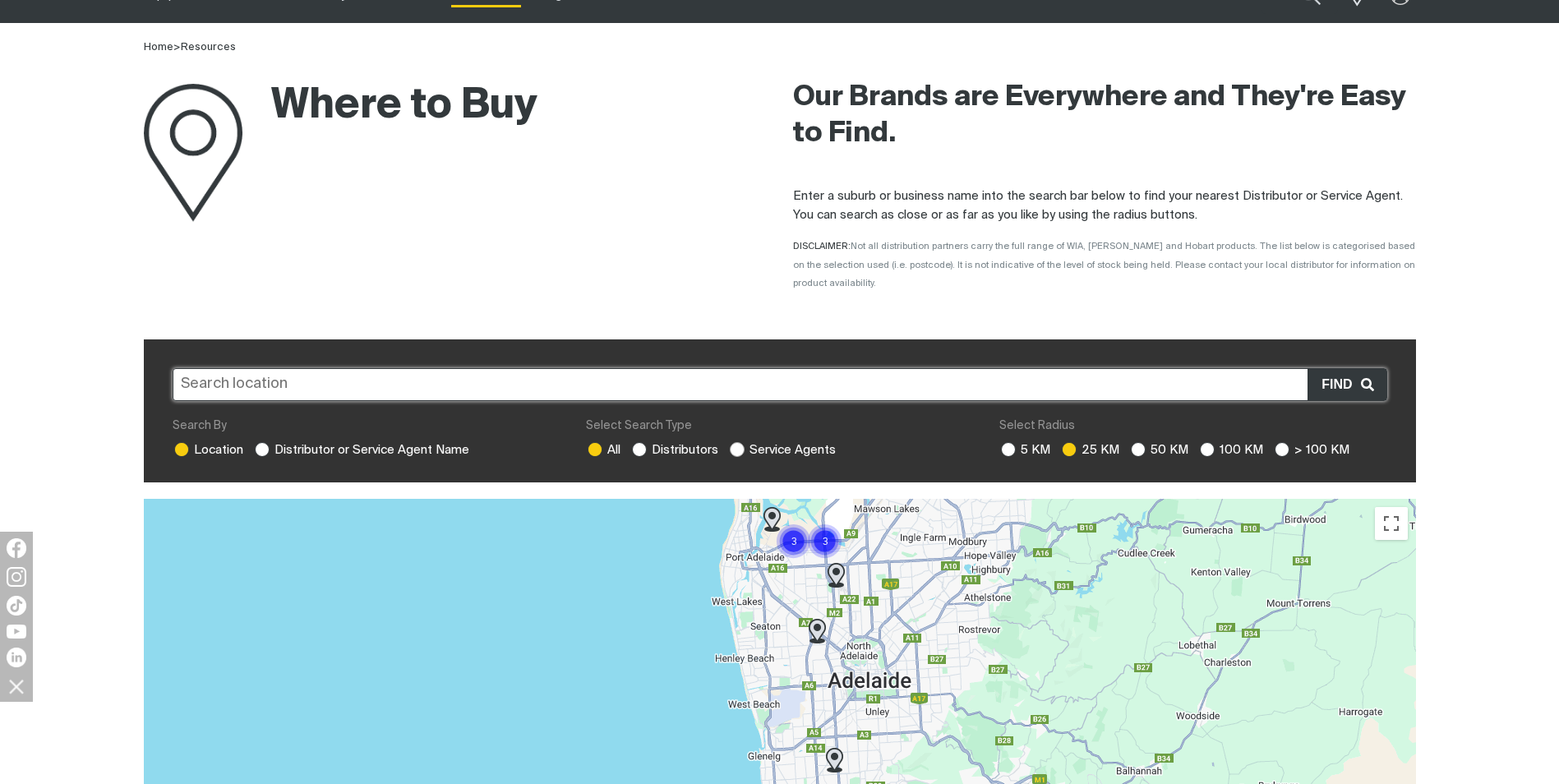
click at [732, 442] on ins at bounding box center [737, 450] width 15 height 15
click at [732, 442] on input "Service Agents" at bounding box center [734, 447] width 10 height 10
radio input "true"
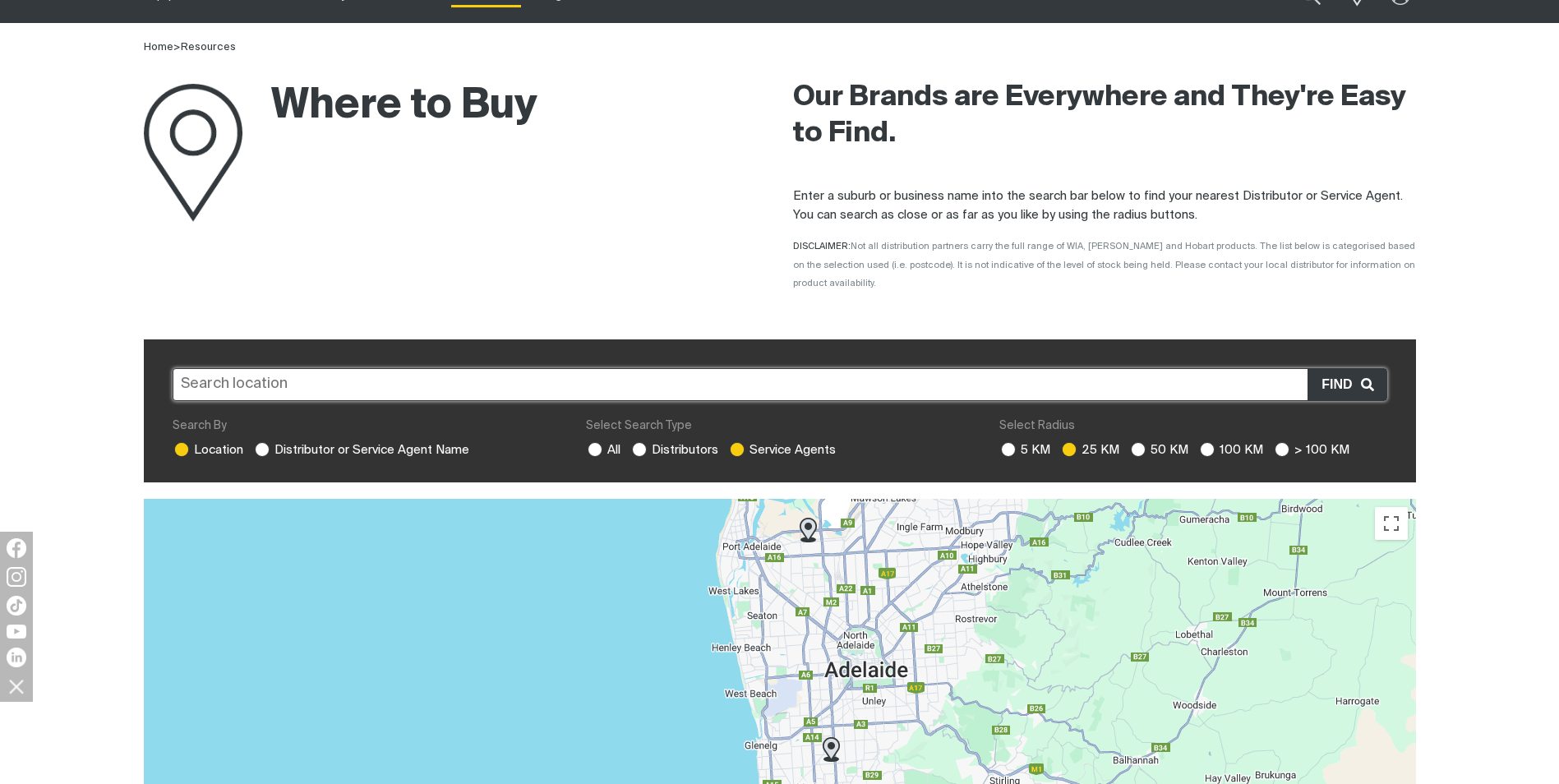
click at [613, 368] on input "text" at bounding box center [780, 384] width 1215 height 33
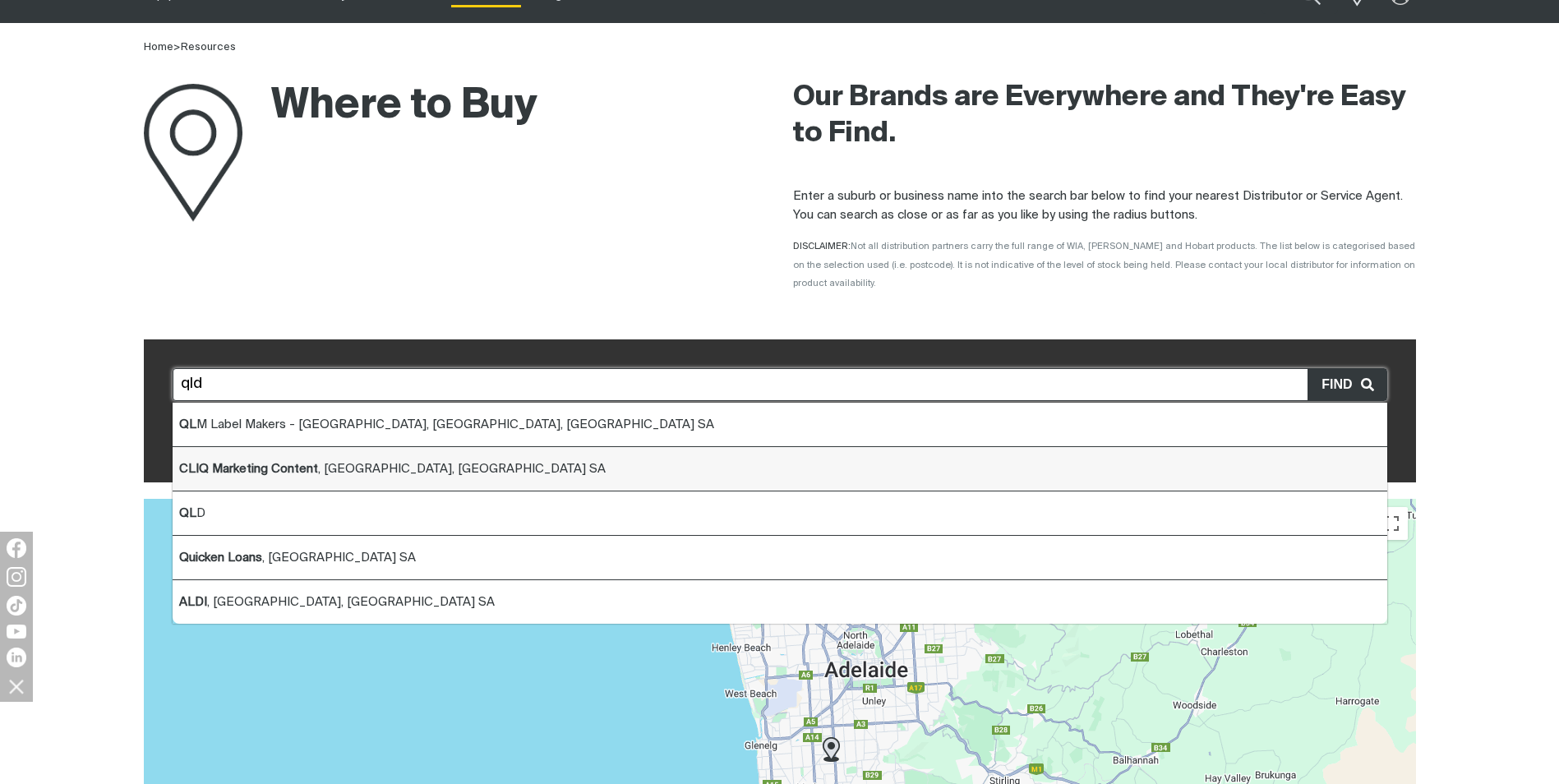
click at [201, 472] on li "CLIQ Marketing Content , [GEOGRAPHIC_DATA], [GEOGRAPHIC_DATA] SA" at bounding box center [780, 469] width 1215 height 44
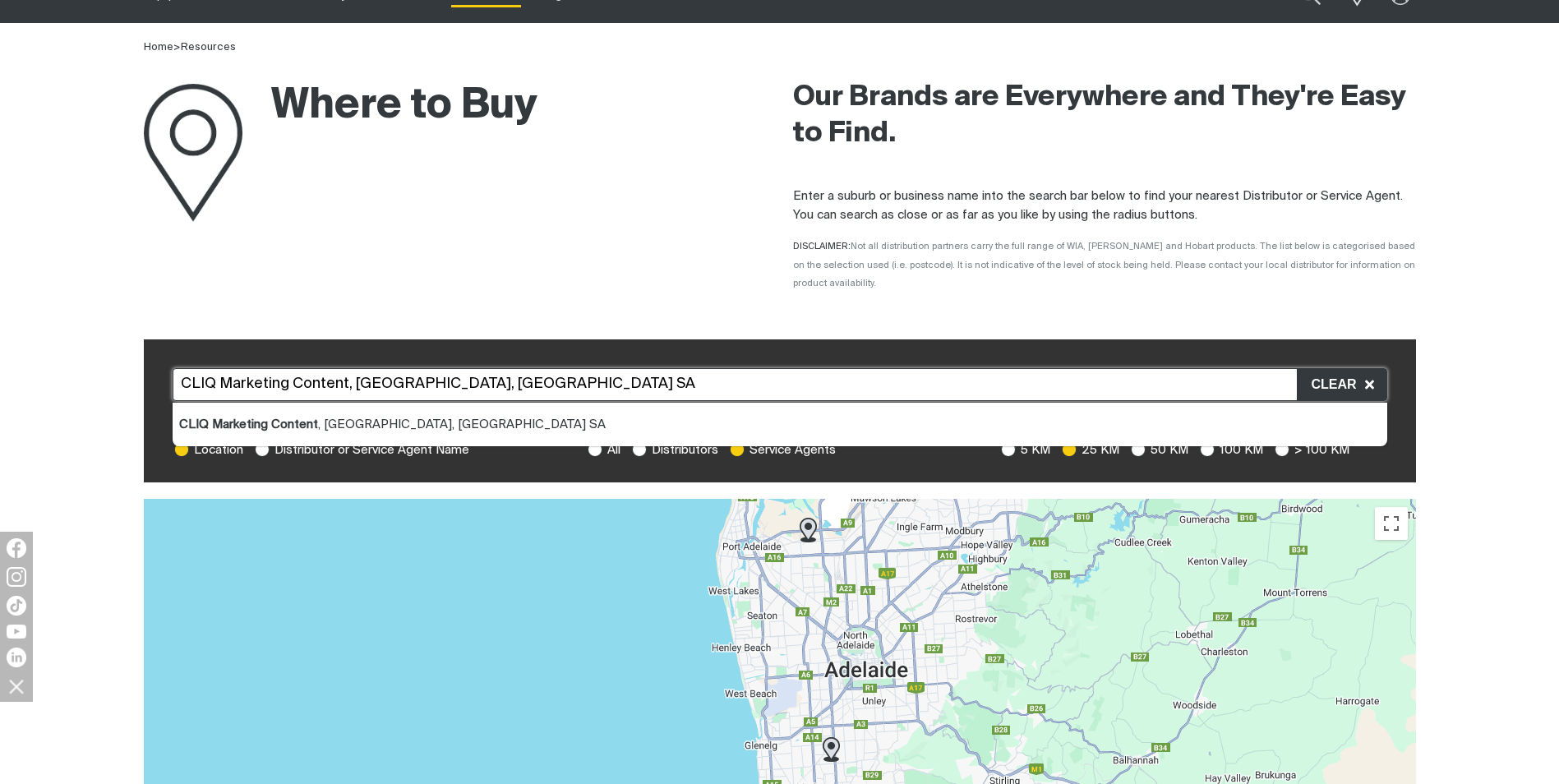
drag, startPoint x: 639, startPoint y: 364, endPoint x: 38, endPoint y: 315, distance: 603.0
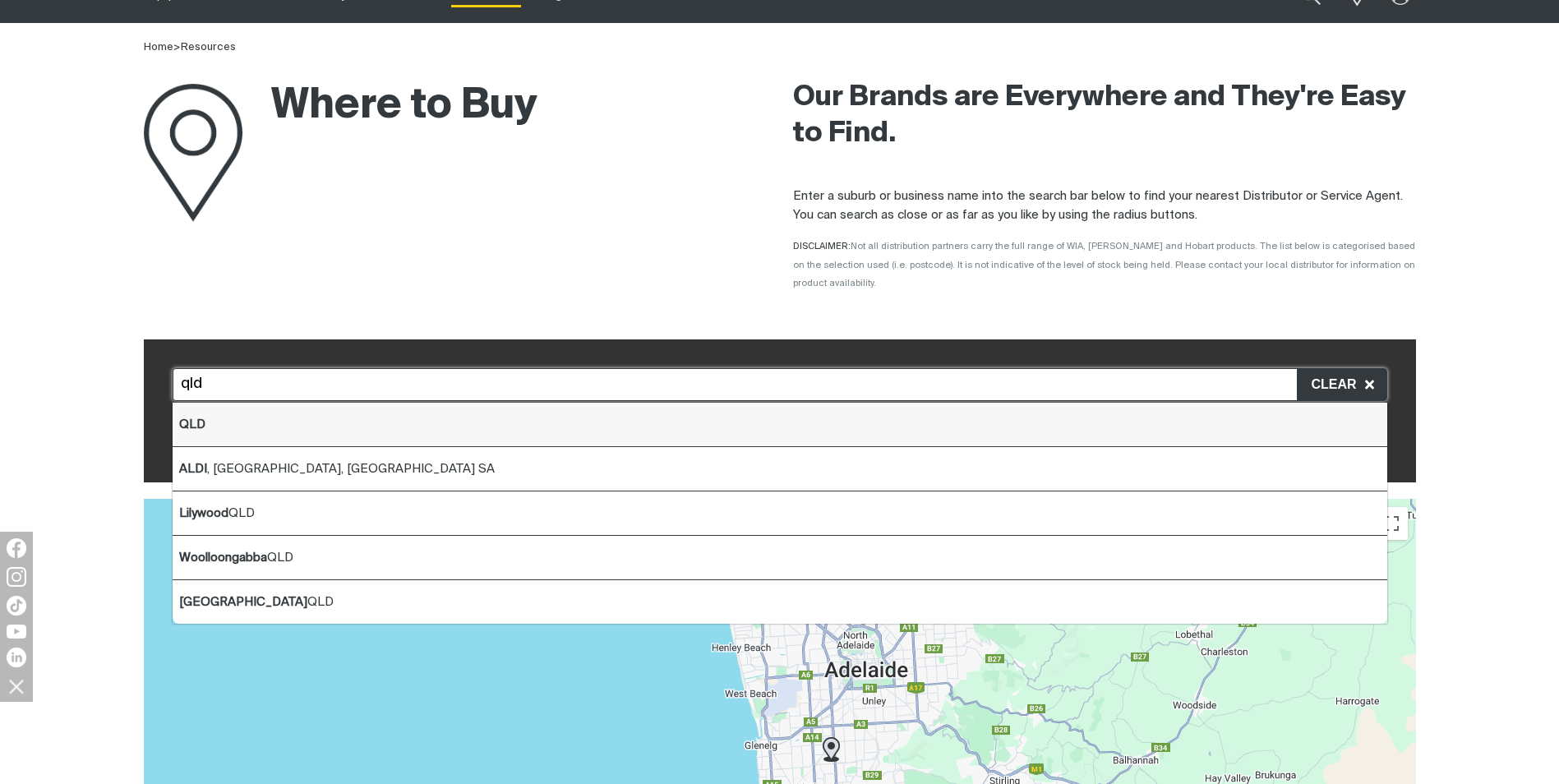
click at [219, 403] on li "QLD" at bounding box center [780, 425] width 1215 height 44
type input "QLD"
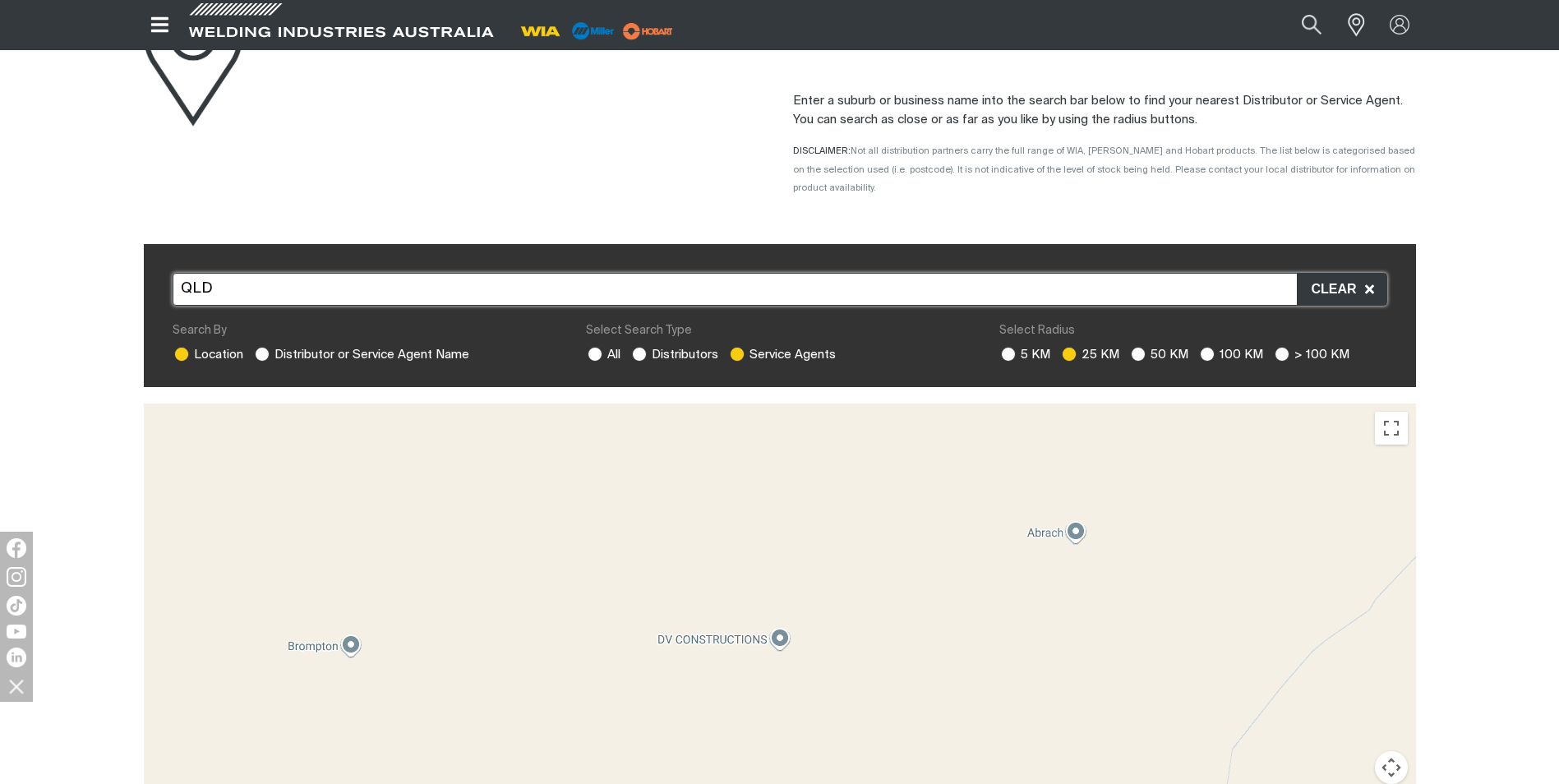
scroll to position [164, 0]
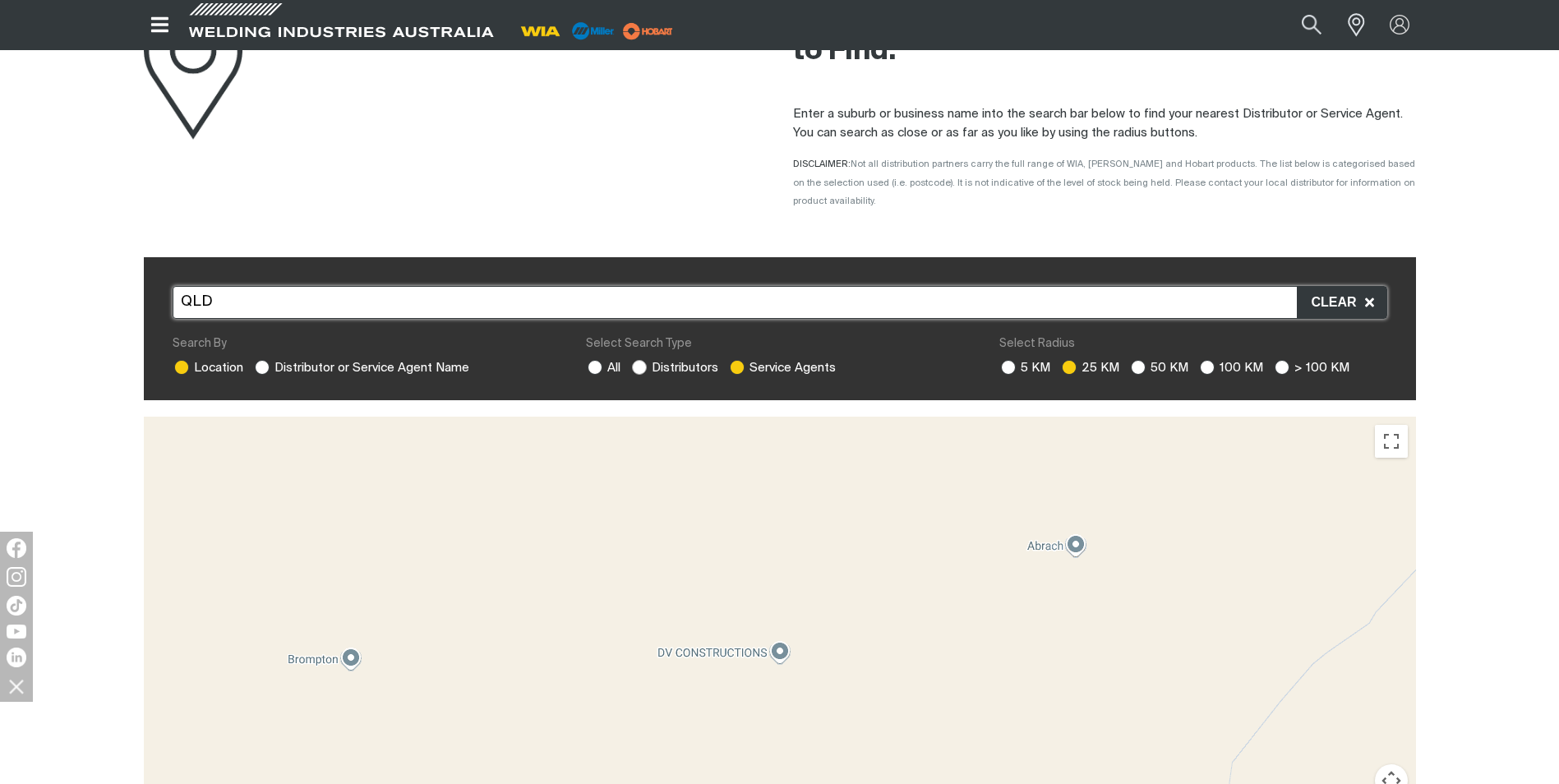
click at [640, 359] on ins at bounding box center [640, 367] width 15 height 15
click at [640, 359] on input "Distributors" at bounding box center [637, 364] width 10 height 10
radio input "true"
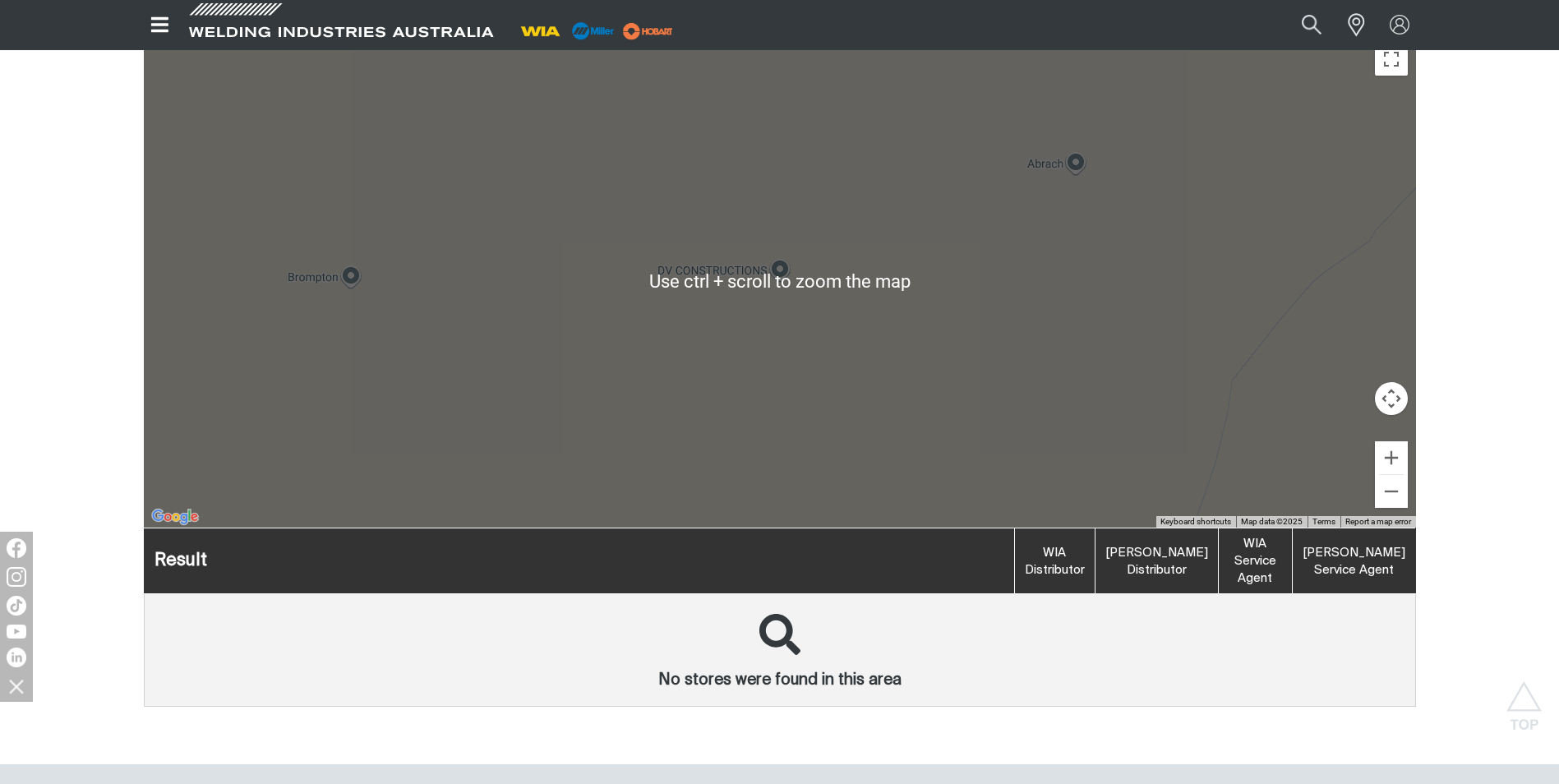
scroll to position [575, 0]
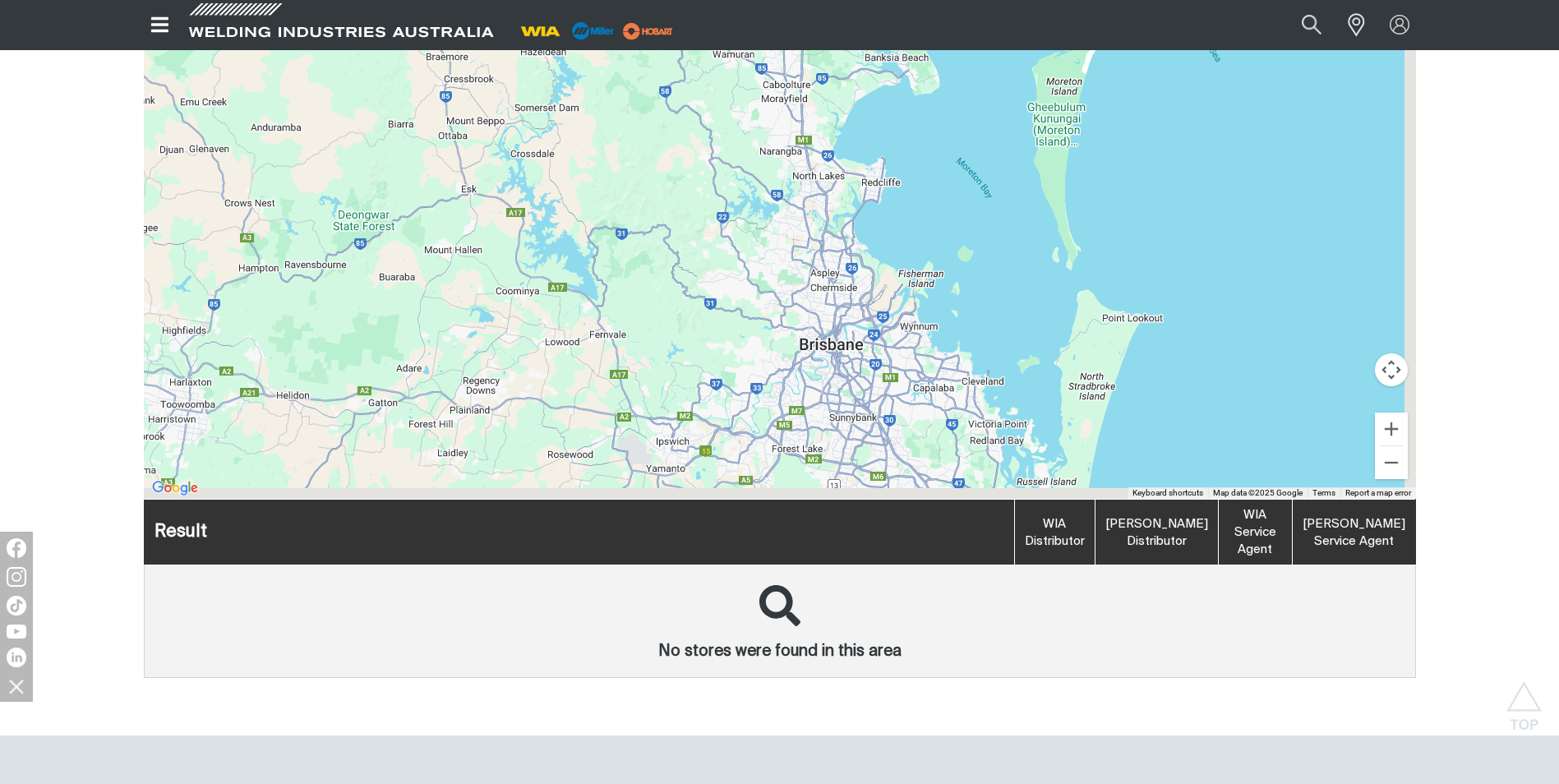
drag, startPoint x: 868, startPoint y: 349, endPoint x: 838, endPoint y: 224, distance: 128.5
click at [839, 225] on div "To navigate, press the arrow keys." at bounding box center [780, 252] width 1272 height 493
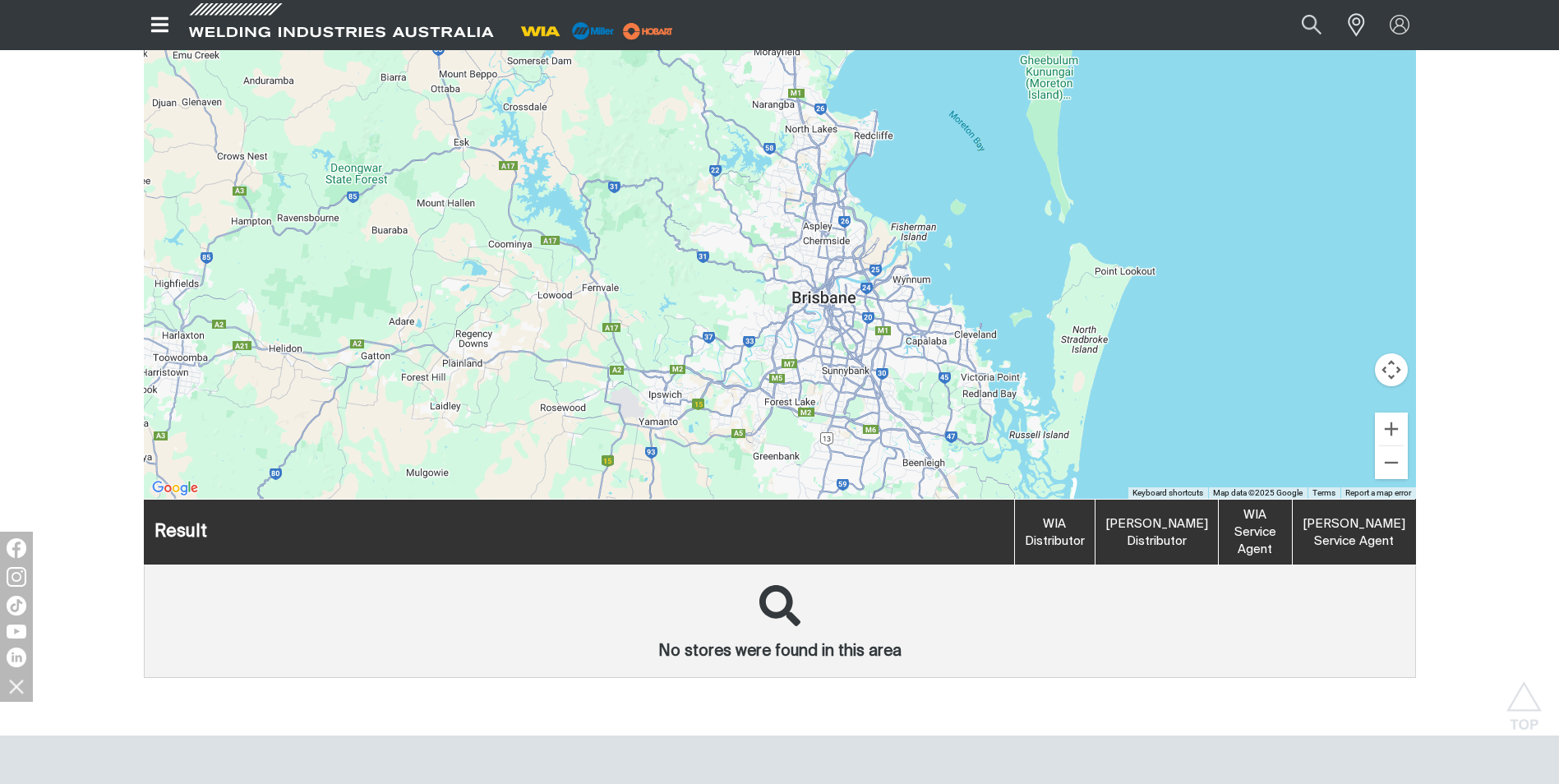
drag, startPoint x: 819, startPoint y: 278, endPoint x: 821, endPoint y: 266, distance: 12.2
click at [821, 266] on div "To navigate, press the arrow keys." at bounding box center [780, 252] width 1272 height 493
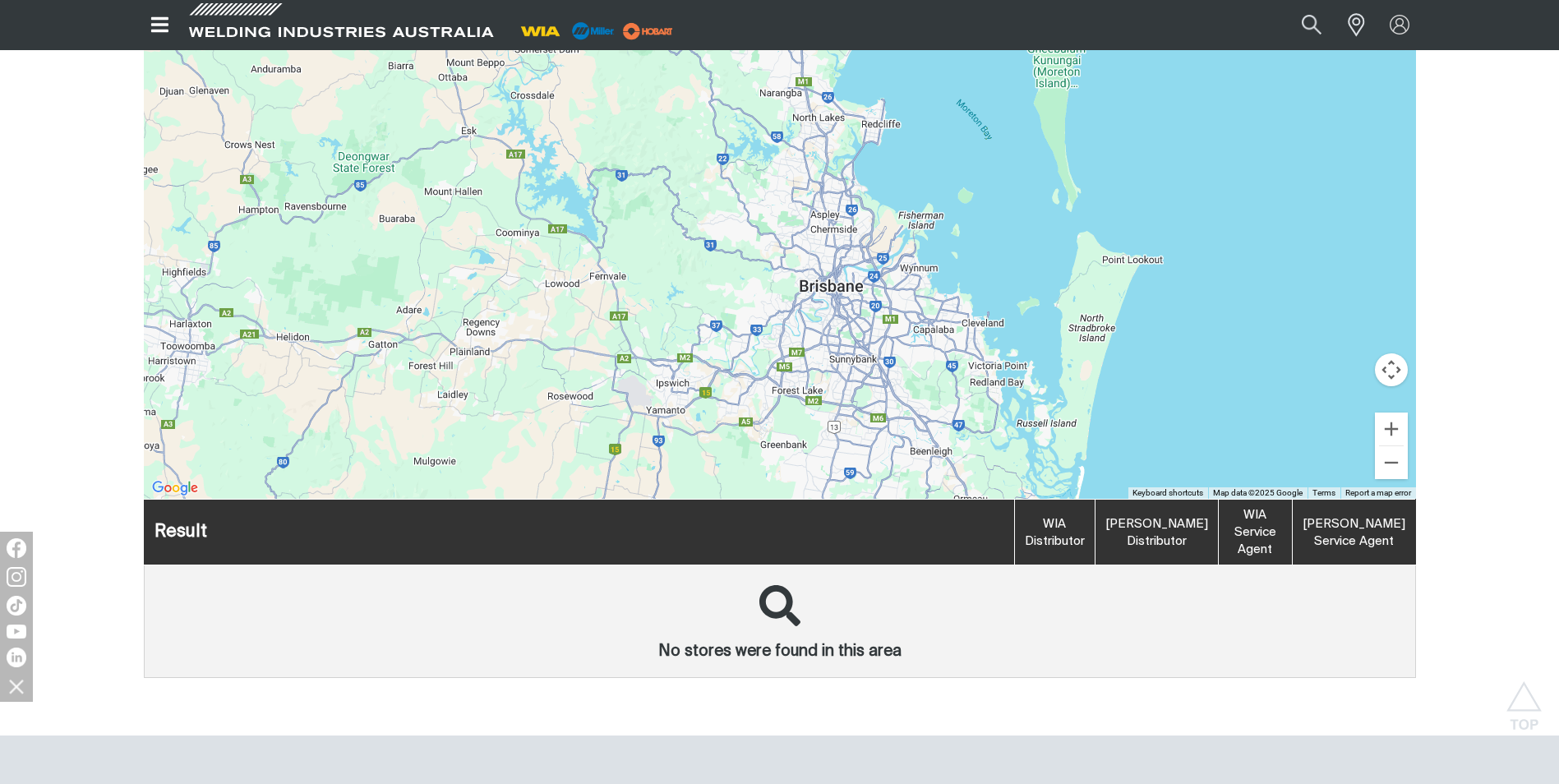
click at [828, 284] on div "To navigate, press the arrow keys." at bounding box center [780, 252] width 1272 height 493
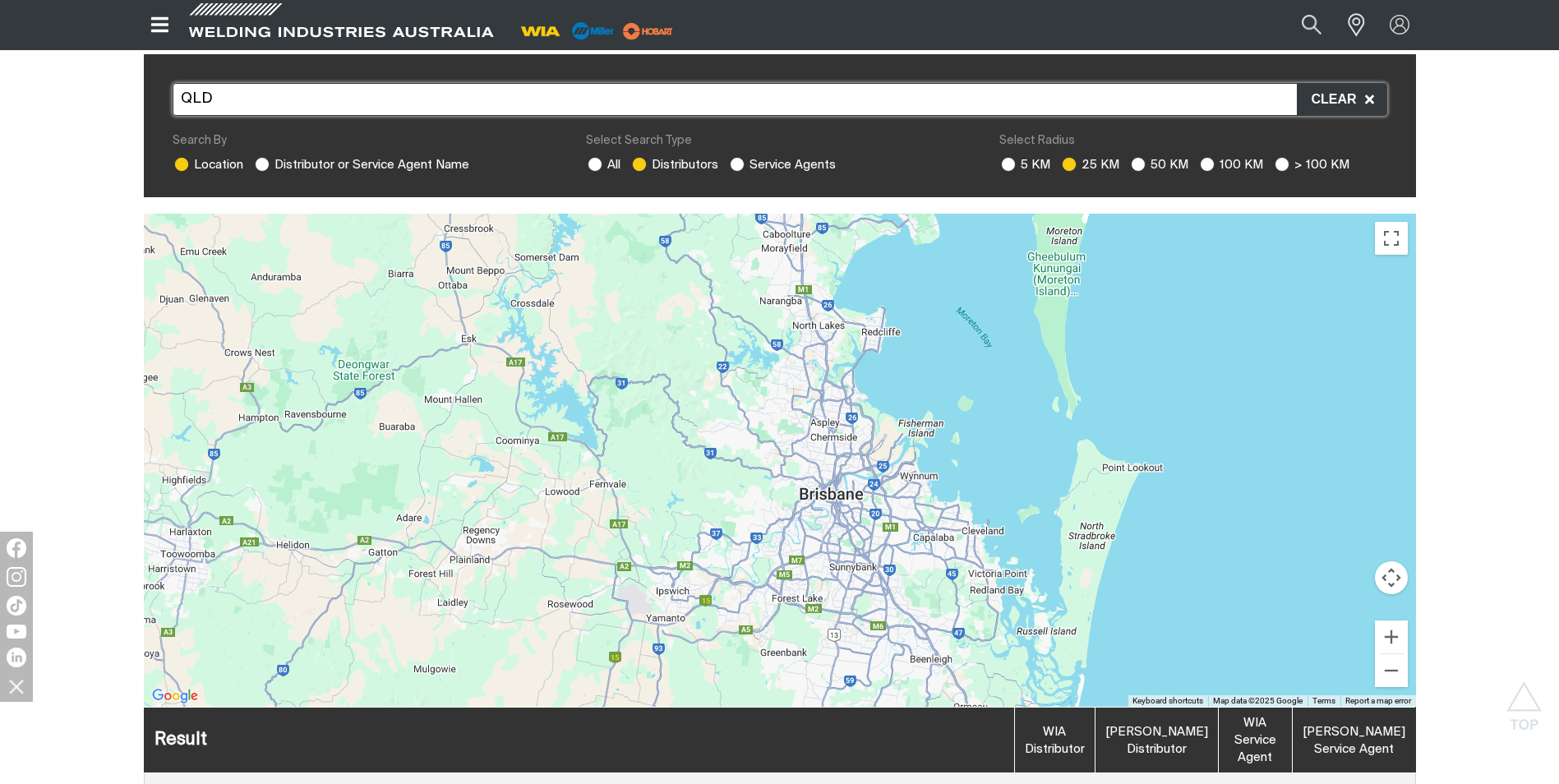
scroll to position [328, 0]
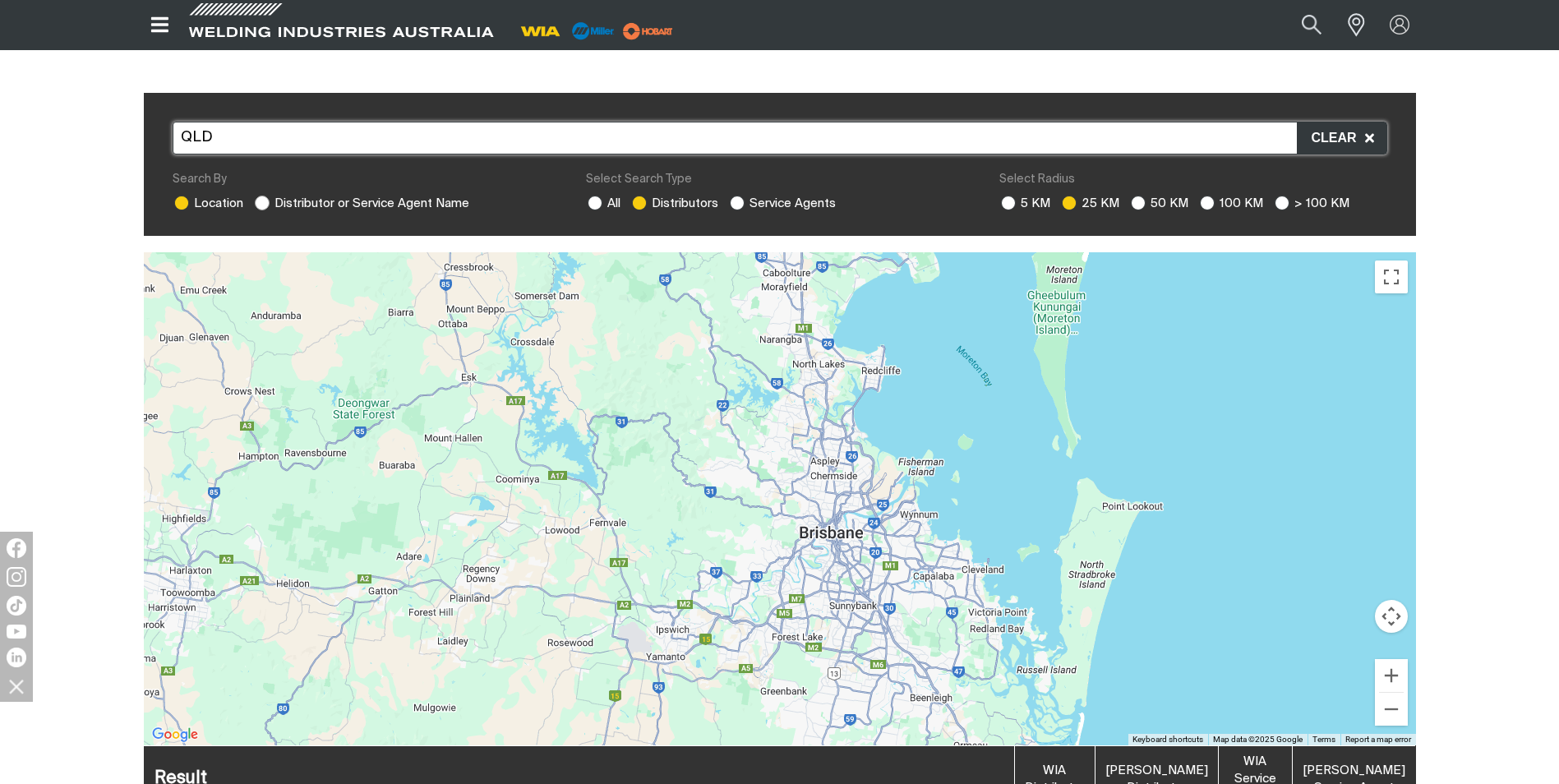
click at [266, 195] on ins at bounding box center [262, 203] width 15 height 15
click at [265, 195] on input "Distributor or Service Agent Name" at bounding box center [260, 200] width 10 height 10
radio input "true"
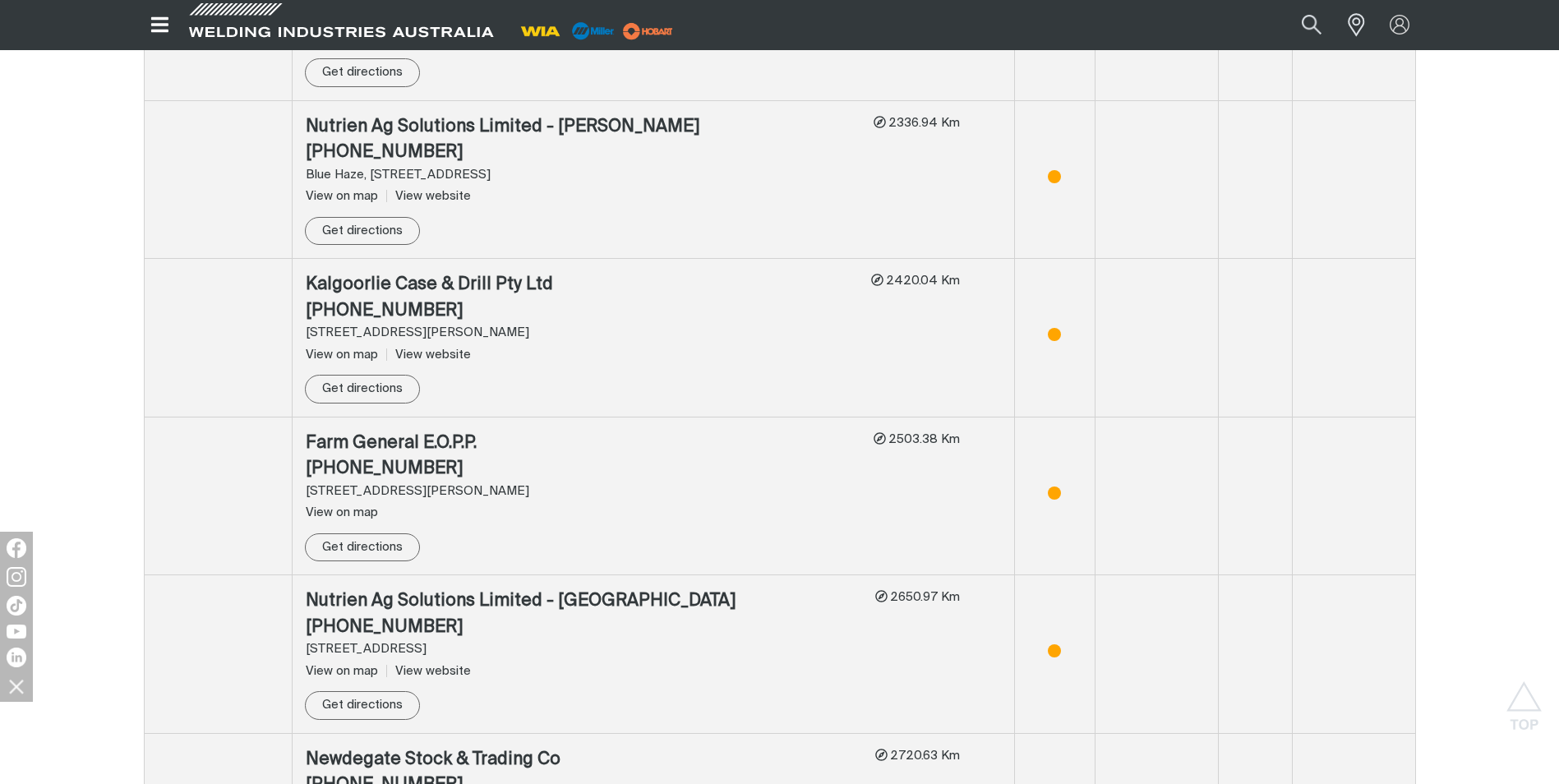
scroll to position [83640, 0]
